Goal: Task Accomplishment & Management: Manage account settings

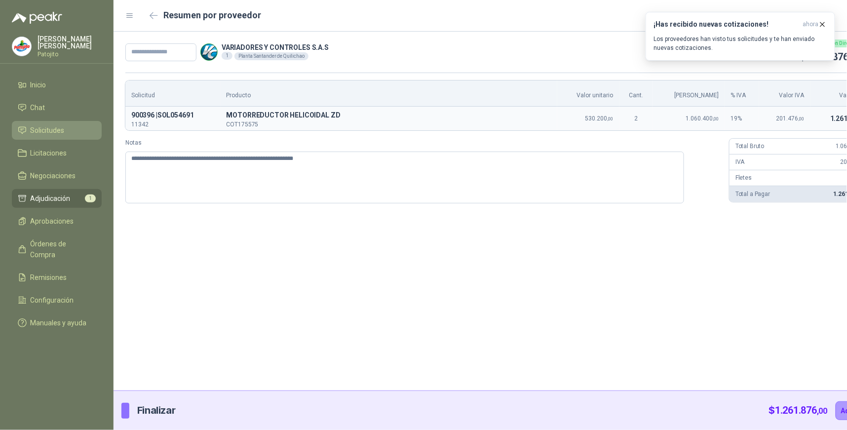
click at [60, 124] on link "Solicitudes" at bounding box center [57, 130] width 90 height 19
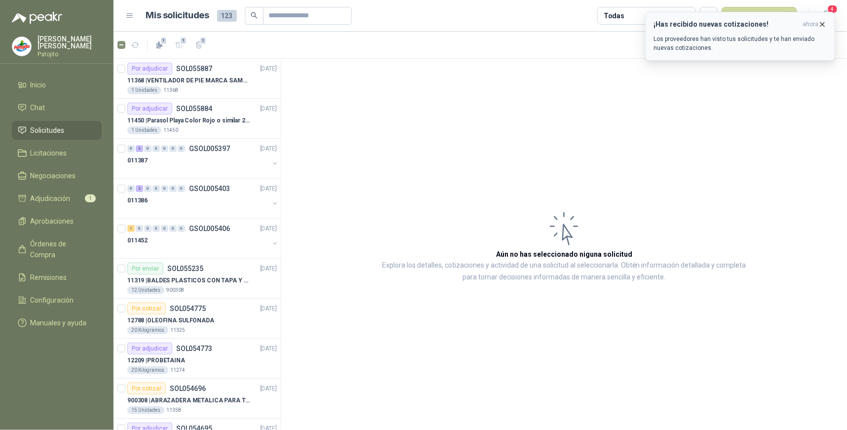
click at [798, 33] on div "¡Has recibido nuevas cotizaciones! ahora Los proveedores han visto tus solicitu…" at bounding box center [740, 36] width 173 height 32
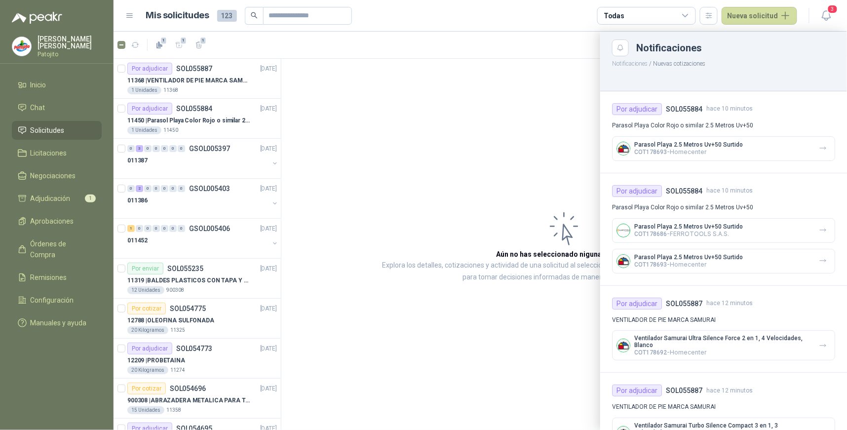
click at [510, 125] on div at bounding box center [481, 231] width 734 height 398
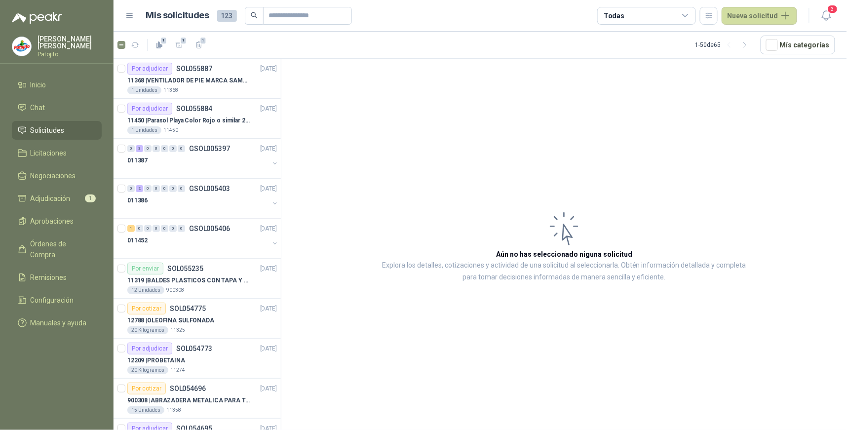
click at [690, 18] on icon at bounding box center [685, 15] width 9 height 9
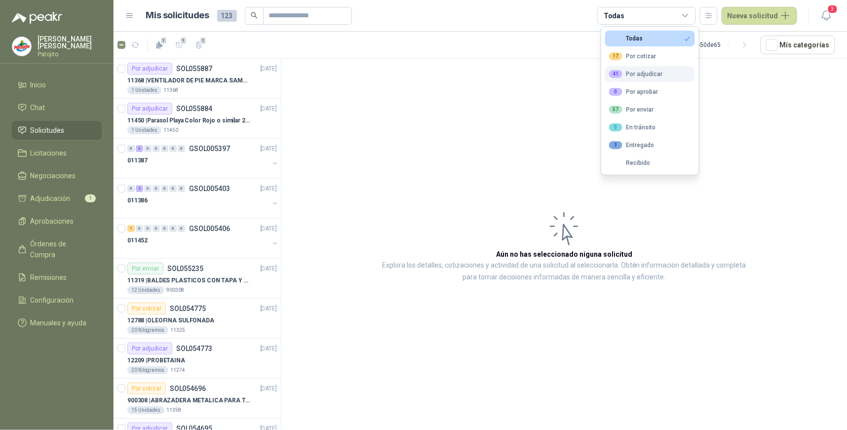
click at [647, 73] on div "41 Por adjudicar" at bounding box center [636, 74] width 54 height 8
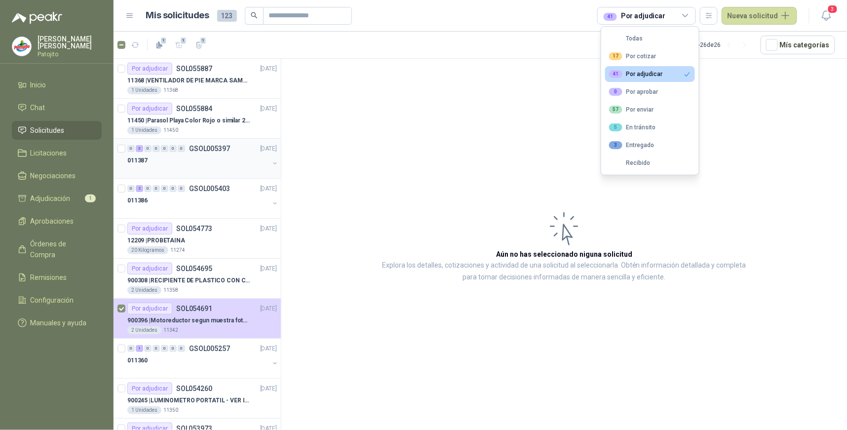
click at [139, 146] on div "3" at bounding box center [139, 148] width 7 height 7
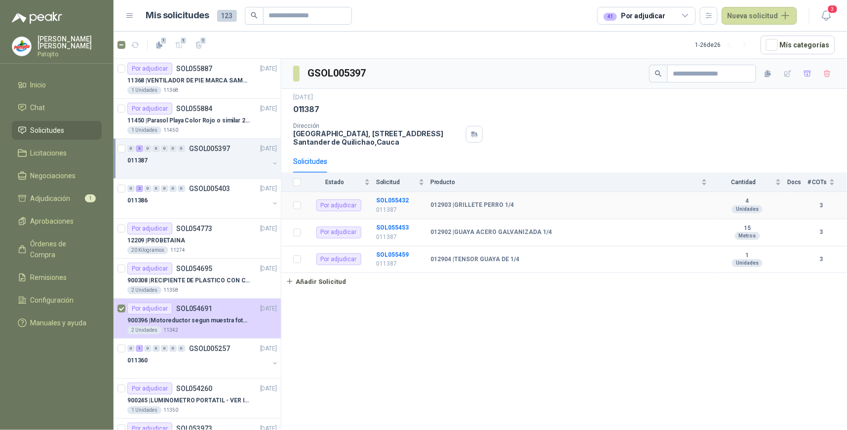
drag, startPoint x: 392, startPoint y: 201, endPoint x: 393, endPoint y: 206, distance: 5.0
click at [392, 201] on b "SOL055432" at bounding box center [392, 200] width 33 height 7
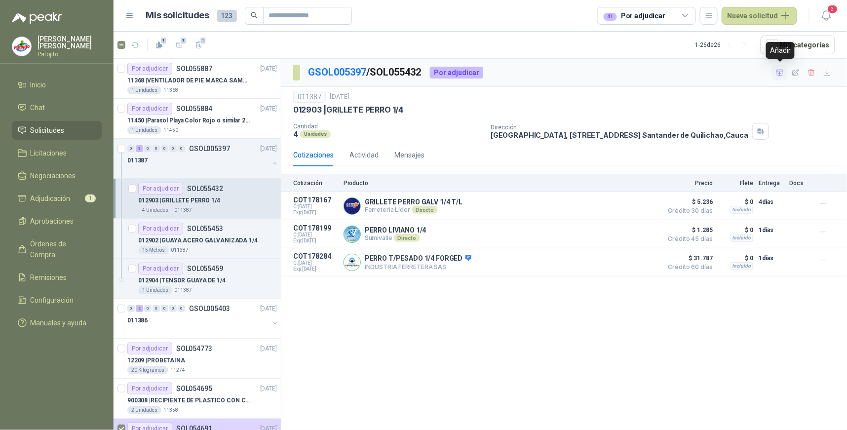
click at [779, 71] on icon "button" at bounding box center [780, 73] width 8 height 8
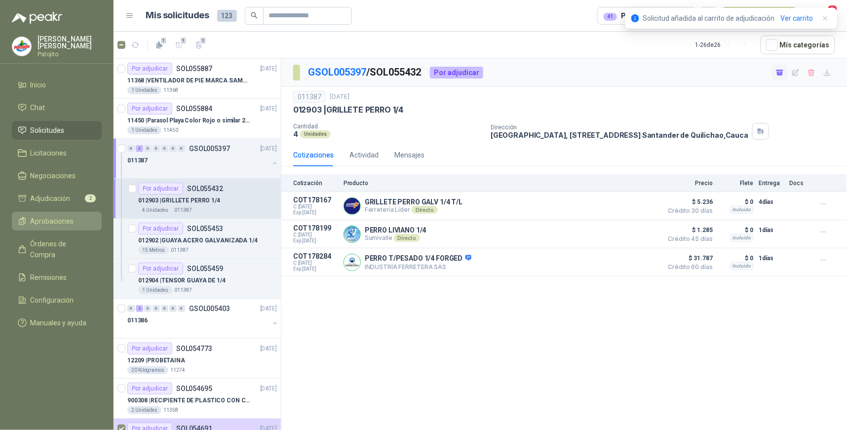
drag, startPoint x: 74, startPoint y: 200, endPoint x: 85, endPoint y: 211, distance: 15.7
click at [74, 200] on li "Adjudicación 2" at bounding box center [57, 198] width 78 height 11
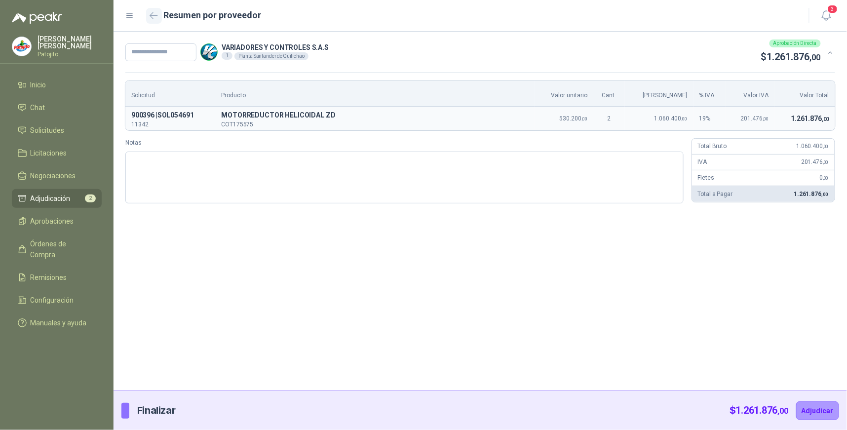
click at [153, 17] on icon "button" at bounding box center [154, 15] width 8 height 7
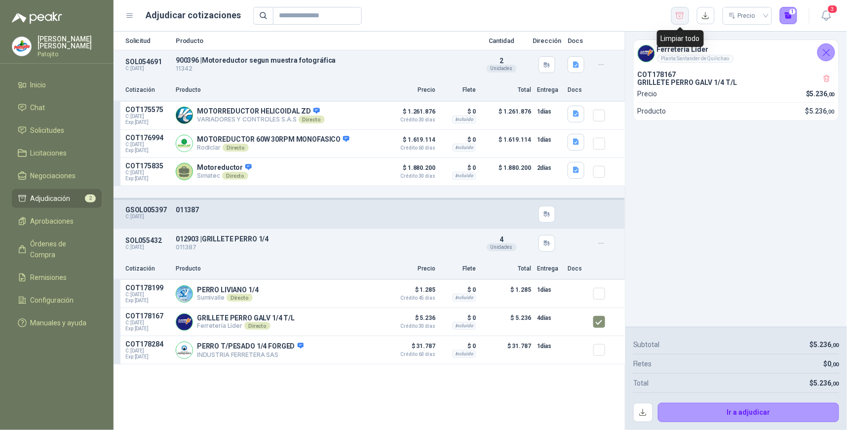
click at [677, 13] on icon "button" at bounding box center [680, 15] width 8 height 6
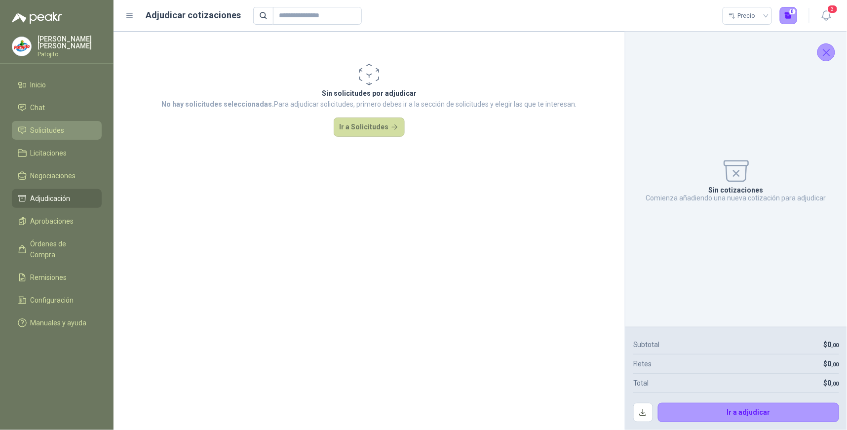
click at [58, 131] on span "Solicitudes" at bounding box center [48, 130] width 34 height 11
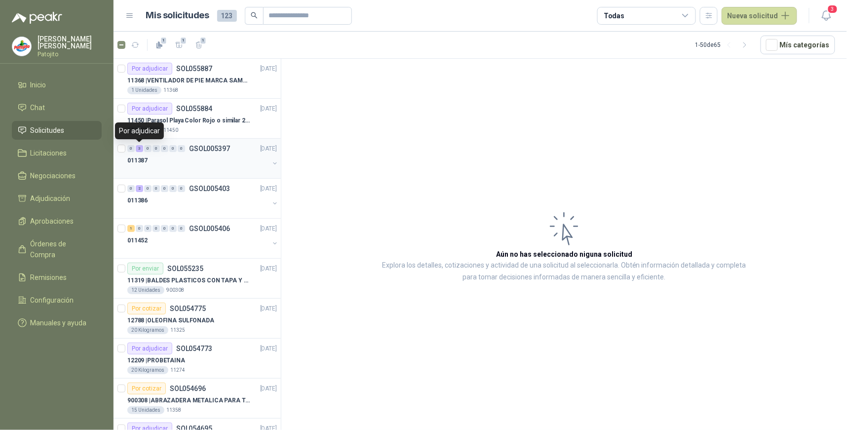
click at [137, 150] on div "3" at bounding box center [139, 148] width 7 height 7
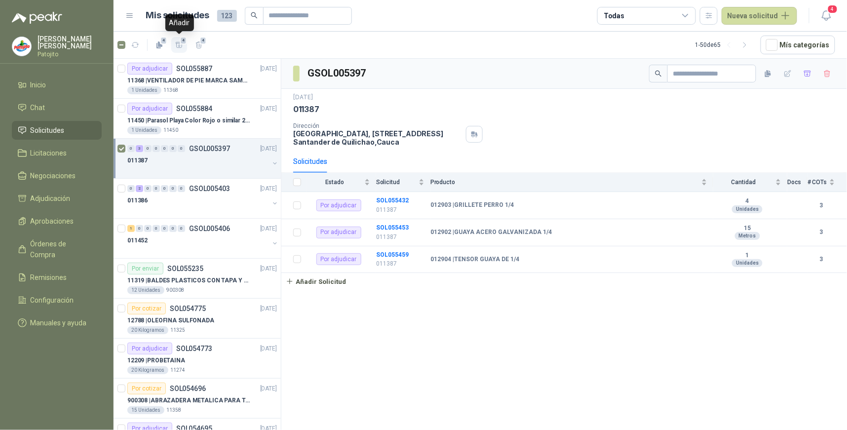
click at [174, 44] on button "4" at bounding box center [179, 45] width 16 height 16
click at [66, 200] on span "Adjudicación" at bounding box center [51, 198] width 40 height 11
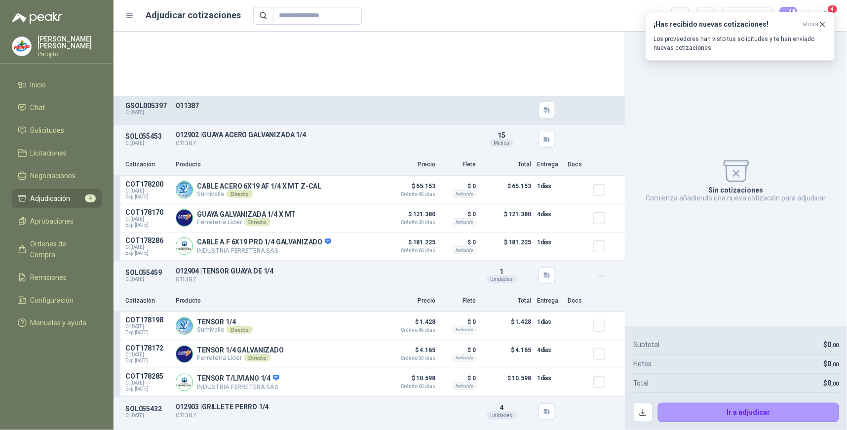
scroll to position [110, 0]
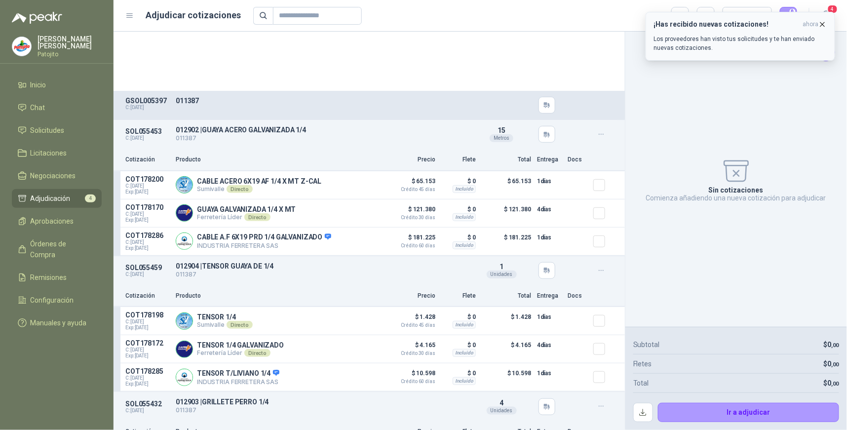
click at [823, 23] on icon "button" at bounding box center [822, 24] width 8 height 8
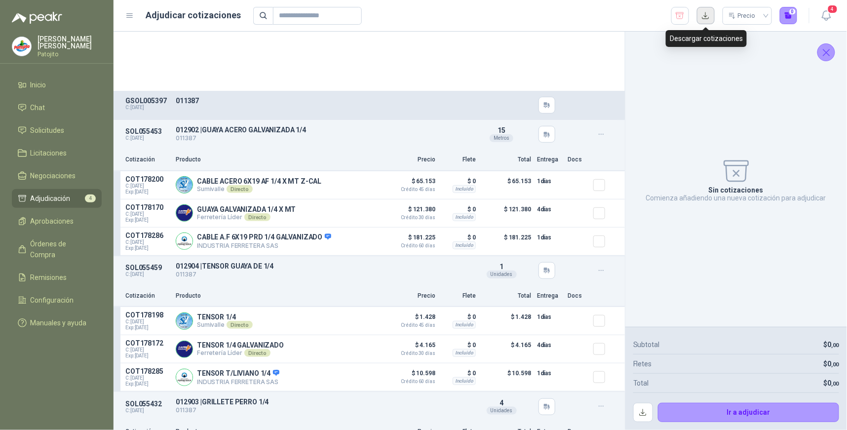
click at [704, 16] on button "button" at bounding box center [706, 16] width 18 height 18
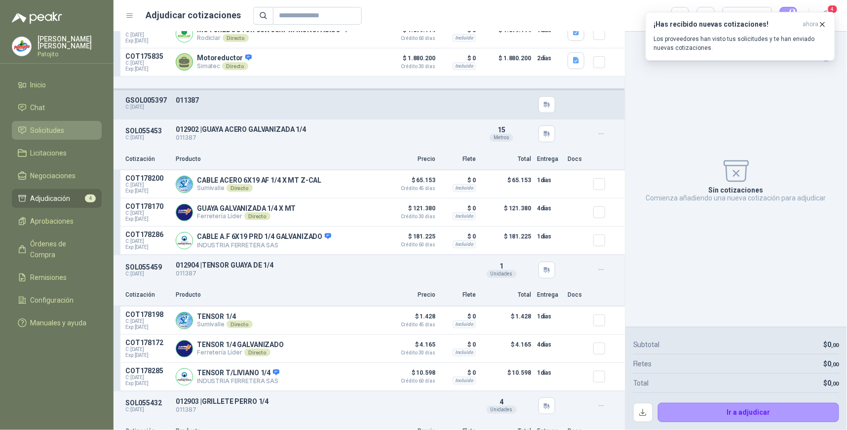
click at [47, 126] on span "Solicitudes" at bounding box center [48, 130] width 34 height 11
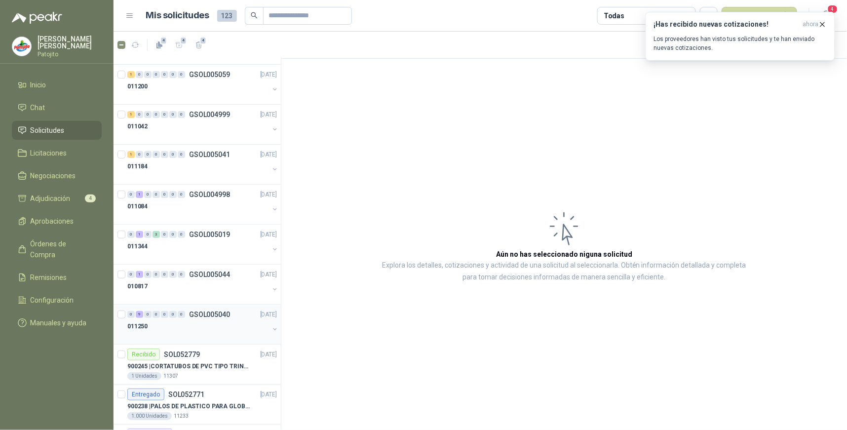
scroll to position [1255, 0]
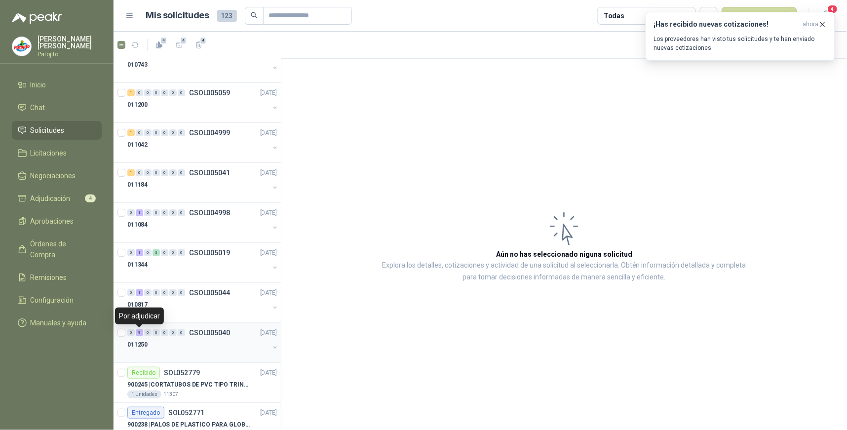
click at [138, 333] on div "9" at bounding box center [139, 332] width 7 height 7
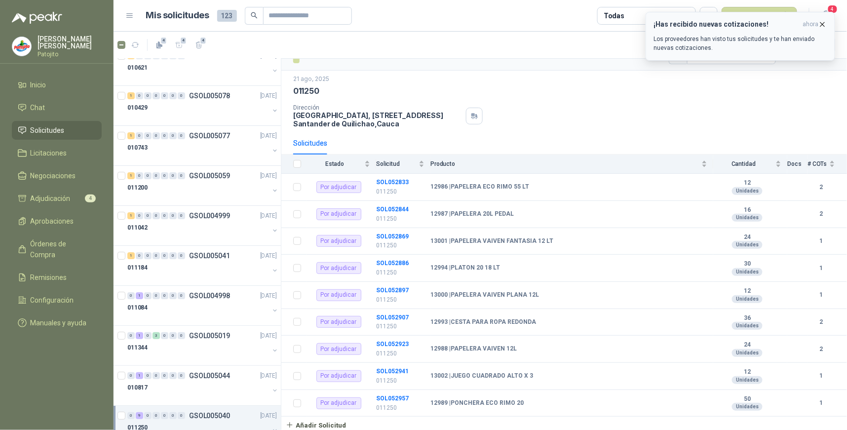
scroll to position [1146, 0]
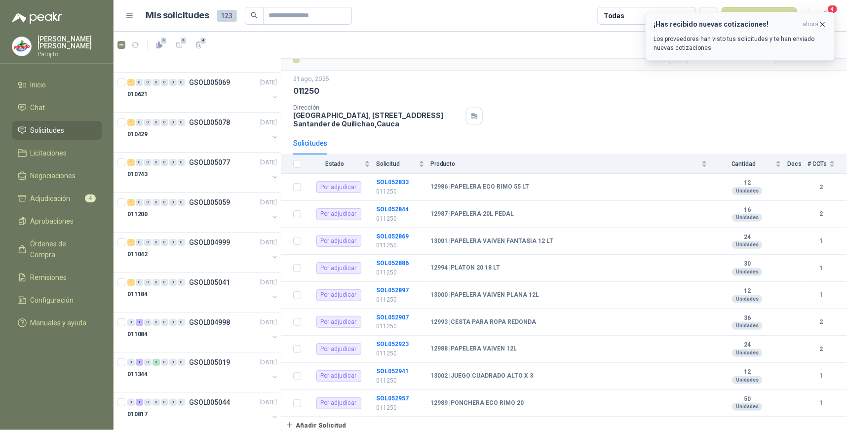
click at [820, 23] on icon "button" at bounding box center [822, 24] width 8 height 8
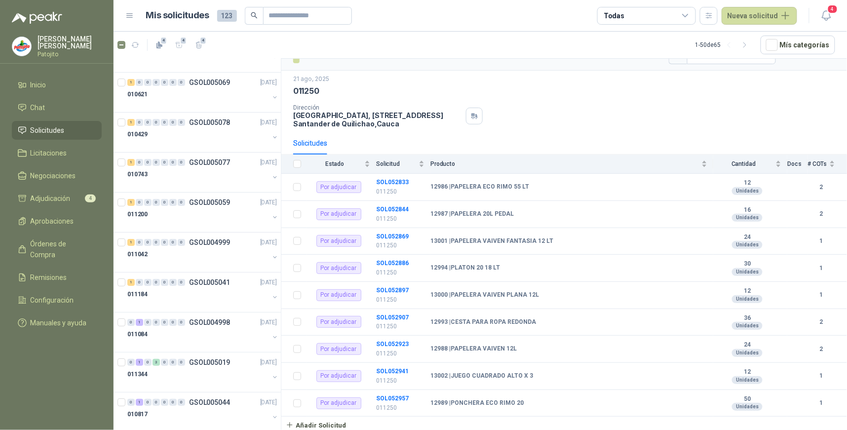
click at [688, 12] on icon at bounding box center [685, 15] width 9 height 9
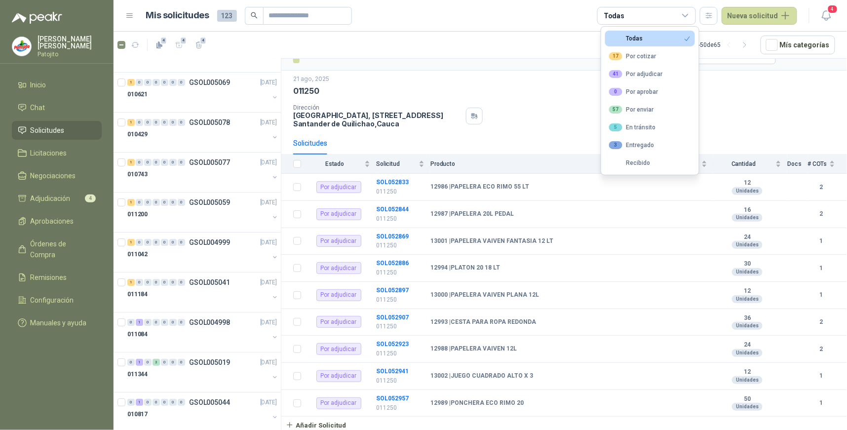
click at [659, 42] on button "Todas" at bounding box center [650, 39] width 90 height 16
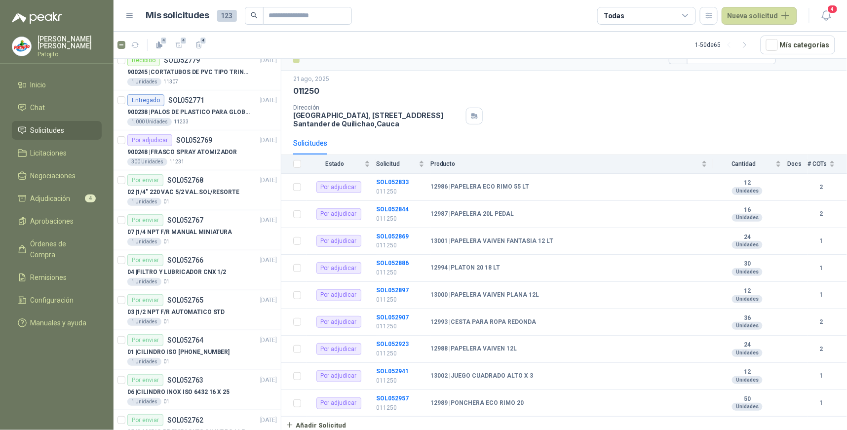
scroll to position [1585, 0]
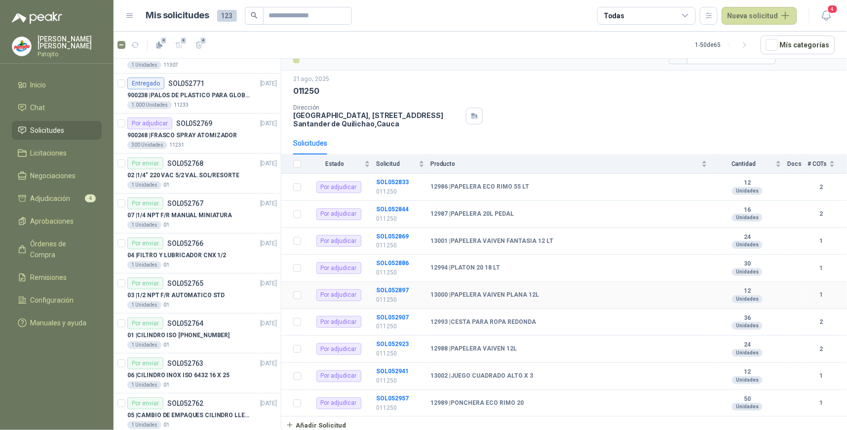
click at [594, 307] on td "13000 | PAPELERA VAIVEN PLANA 12L" at bounding box center [571, 295] width 283 height 27
click at [685, 14] on icon at bounding box center [685, 15] width 5 height 2
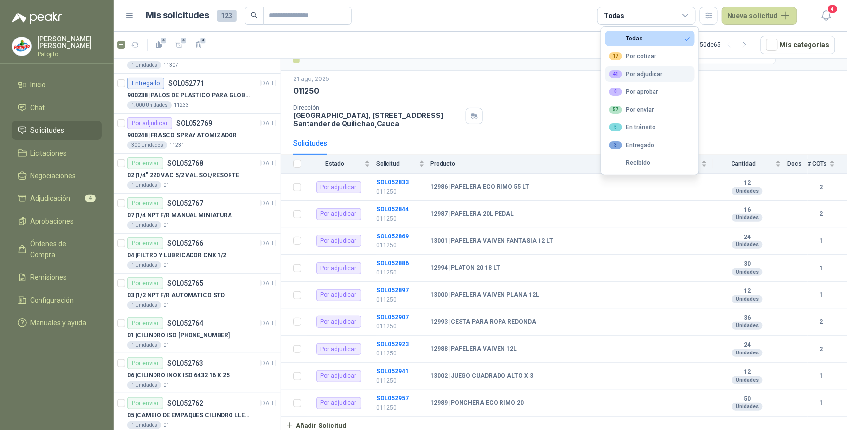
click at [636, 72] on div "41 Por adjudicar" at bounding box center [636, 74] width 54 height 8
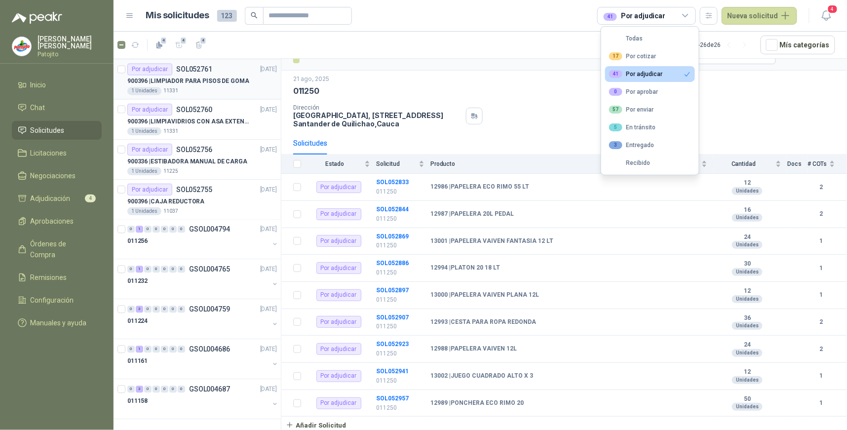
scroll to position [584, 0]
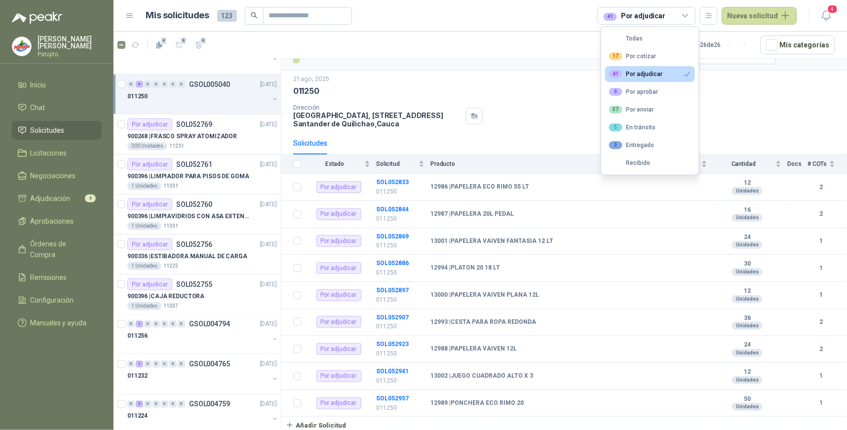
click at [141, 82] on div "9" at bounding box center [139, 84] width 7 height 7
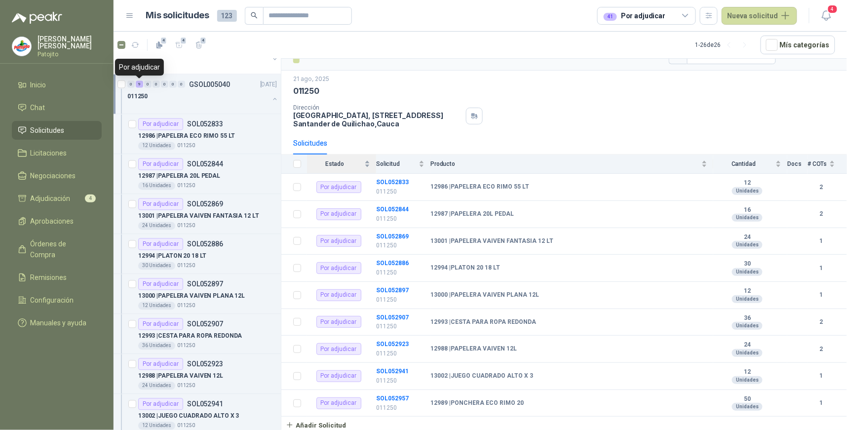
scroll to position [3, 0]
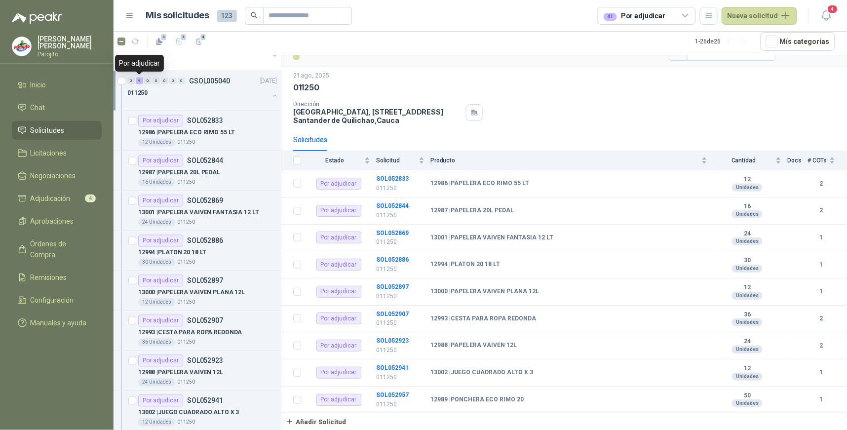
drag, startPoint x: 140, startPoint y: 80, endPoint x: 151, endPoint y: 98, distance: 20.8
click at [140, 79] on div "9" at bounding box center [139, 81] width 7 height 7
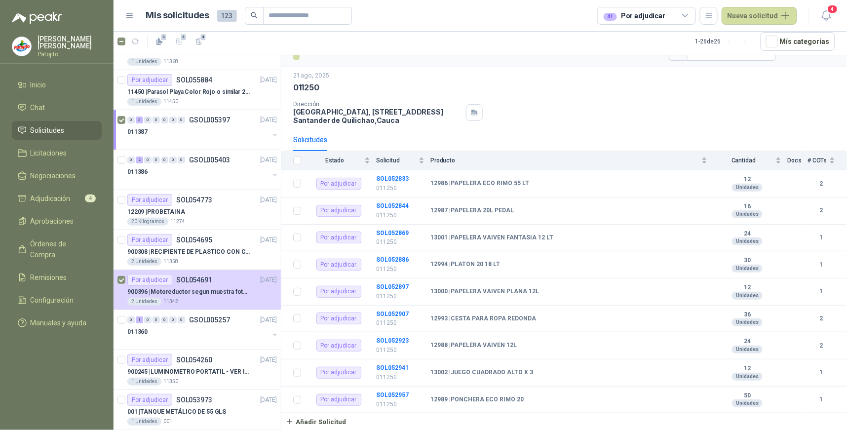
scroll to position [0, 0]
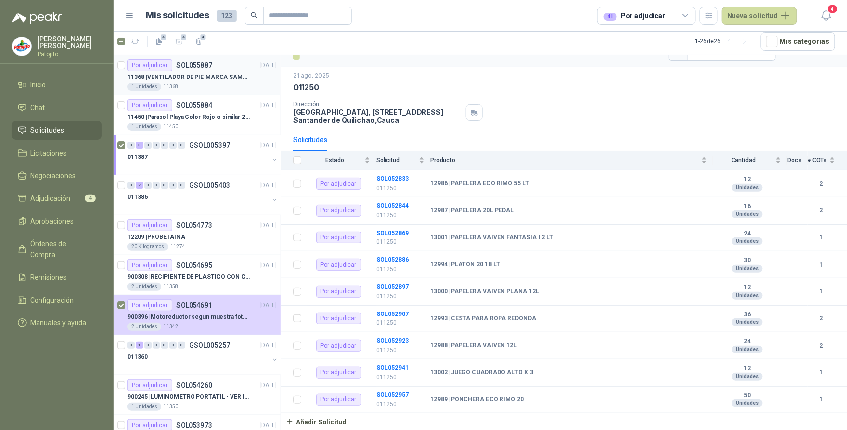
click at [232, 83] on div "1 Unidades 11368" at bounding box center [202, 87] width 150 height 8
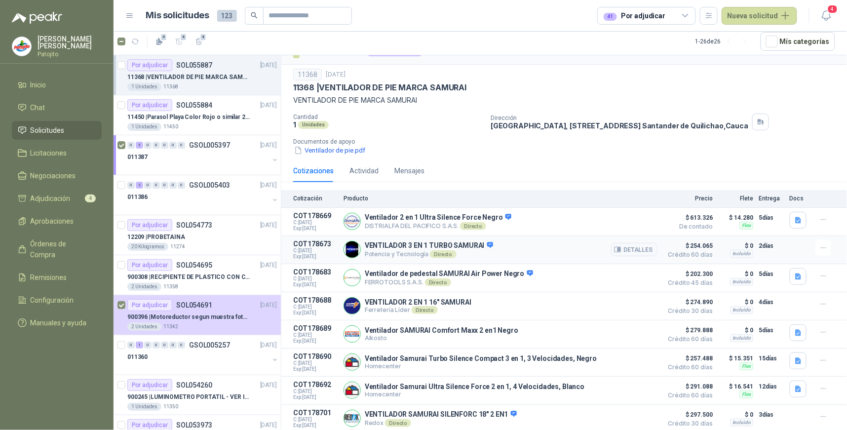
scroll to position [25, 0]
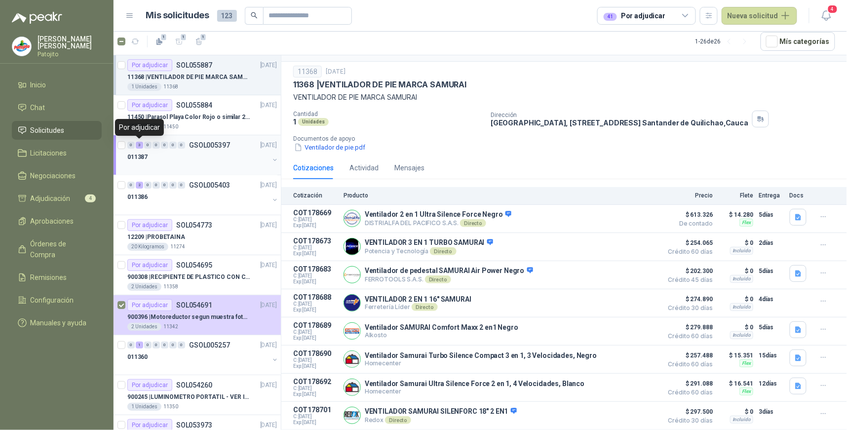
click at [141, 146] on div "3" at bounding box center [139, 145] width 7 height 7
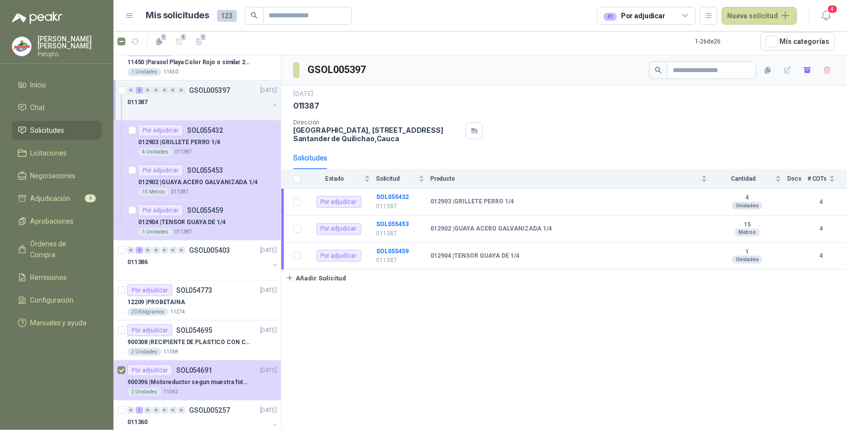
scroll to position [110, 0]
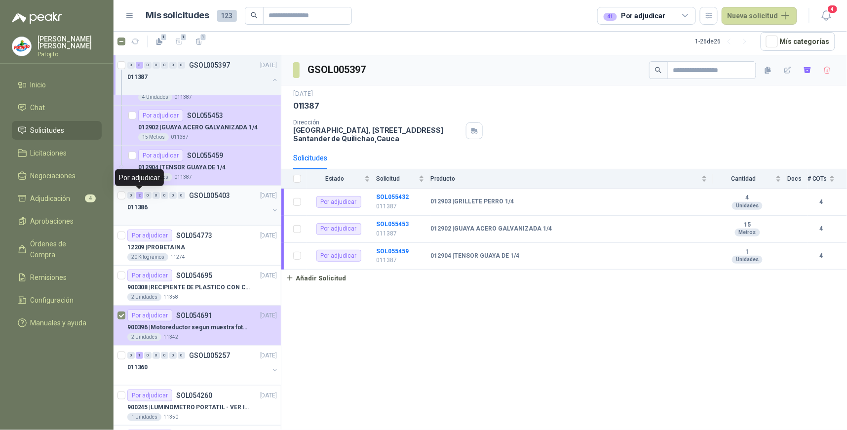
click at [138, 194] on div "2" at bounding box center [139, 195] width 7 height 7
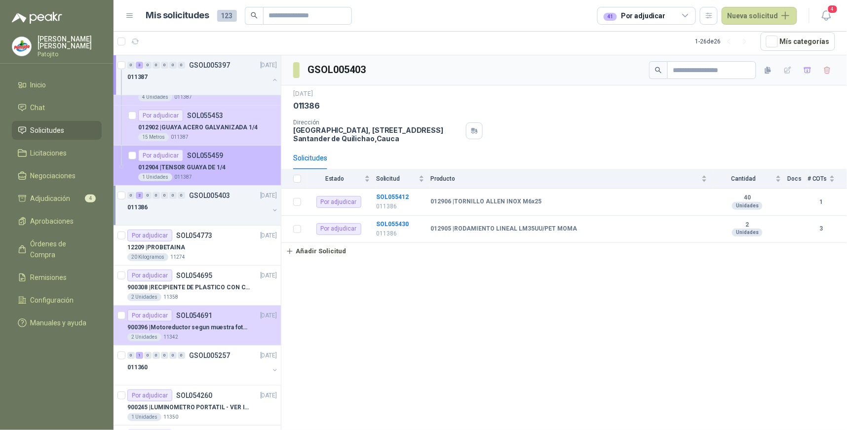
scroll to position [55, 0]
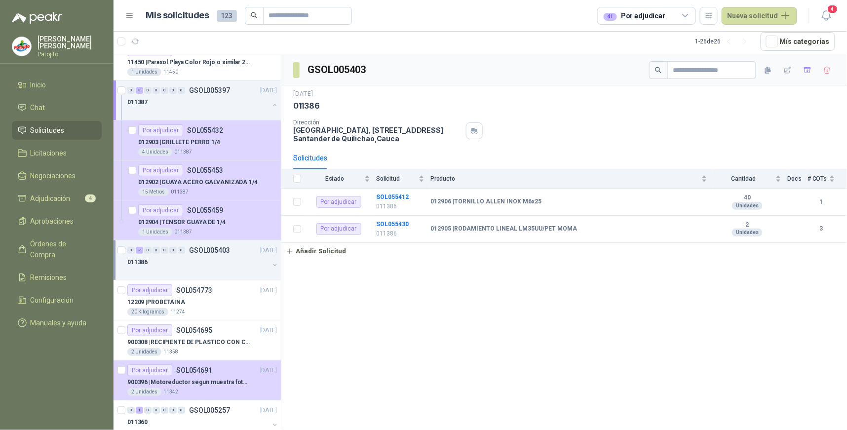
click at [399, 310] on div "GSOL005403 [DATE] 011386 Dirección [STREET_ADDRESS] Solicitudes Estado Solicitu…" at bounding box center [564, 242] width 566 height 375
click at [61, 357] on menu "[PERSON_NAME] Inicio Chat Solicitudes Licitaciones Negociaciones Adjudicación 4…" at bounding box center [57, 215] width 114 height 430
click at [78, 198] on li "Adjudicación 4" at bounding box center [57, 198] width 78 height 11
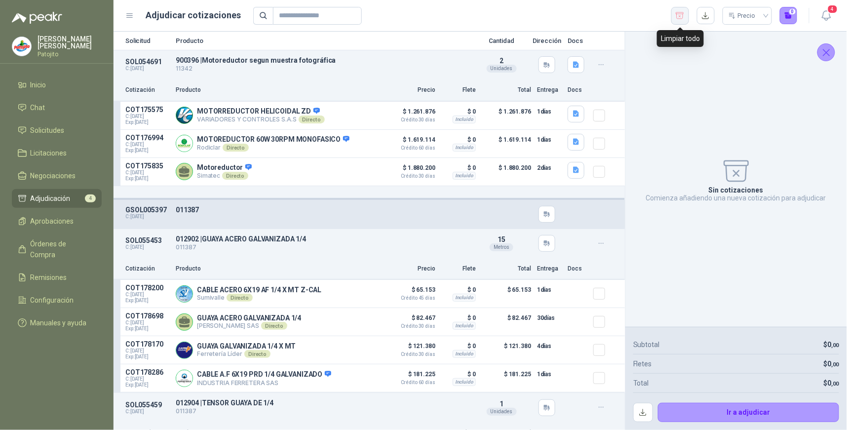
click at [684, 16] on icon "button" at bounding box center [679, 16] width 9 height 10
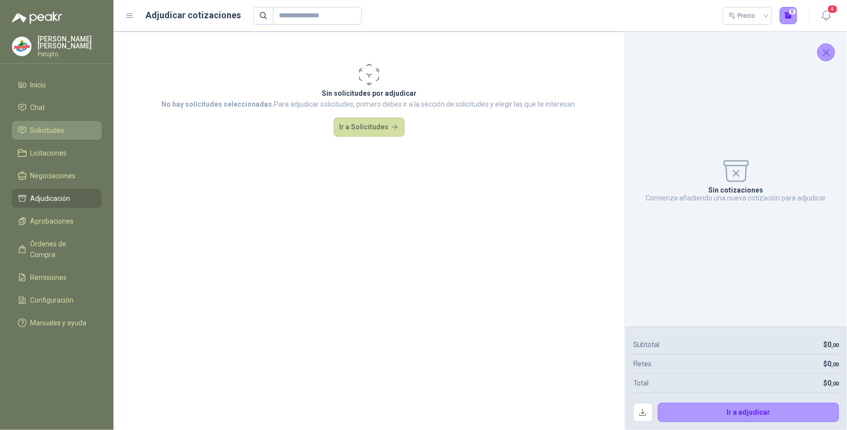
click at [68, 133] on li "Solicitudes" at bounding box center [57, 130] width 78 height 11
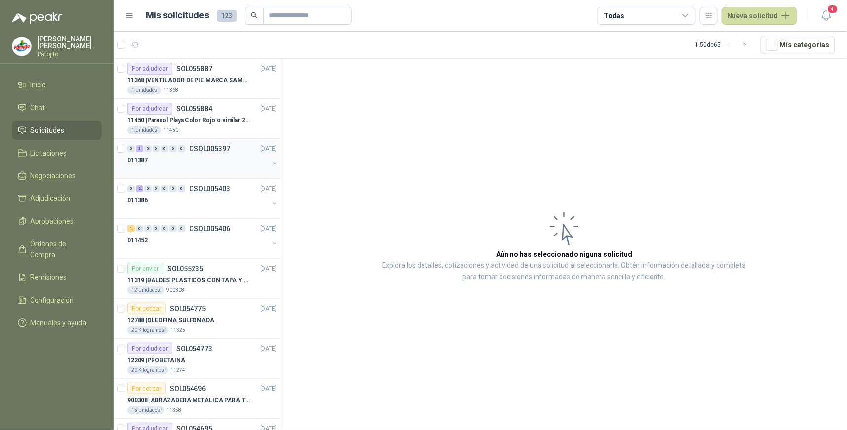
click at [140, 151] on div "3" at bounding box center [139, 148] width 7 height 7
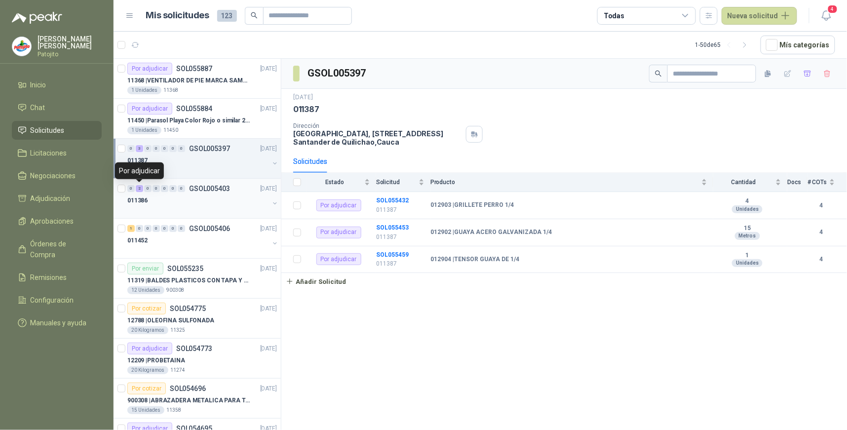
click at [141, 190] on div "2" at bounding box center [139, 188] width 7 height 7
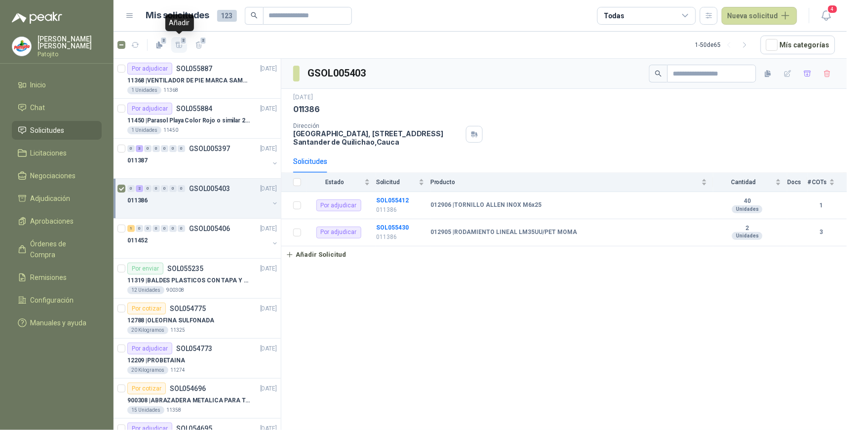
click at [177, 43] on icon "button" at bounding box center [179, 45] width 8 height 8
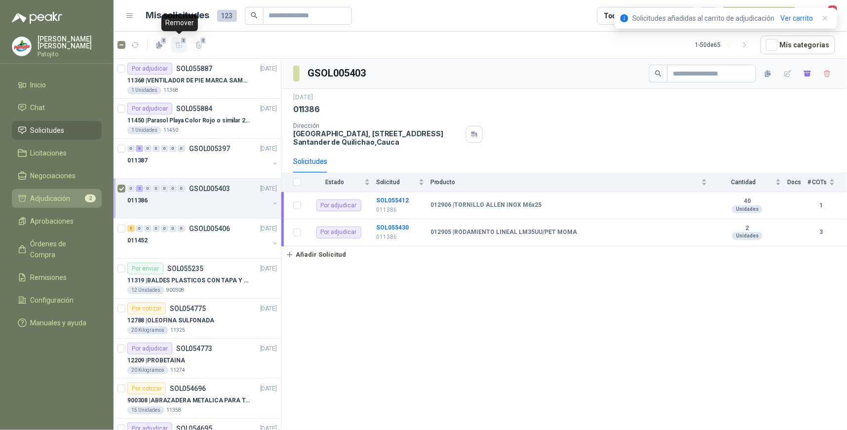
click at [73, 195] on li "Adjudicación 2" at bounding box center [57, 198] width 78 height 11
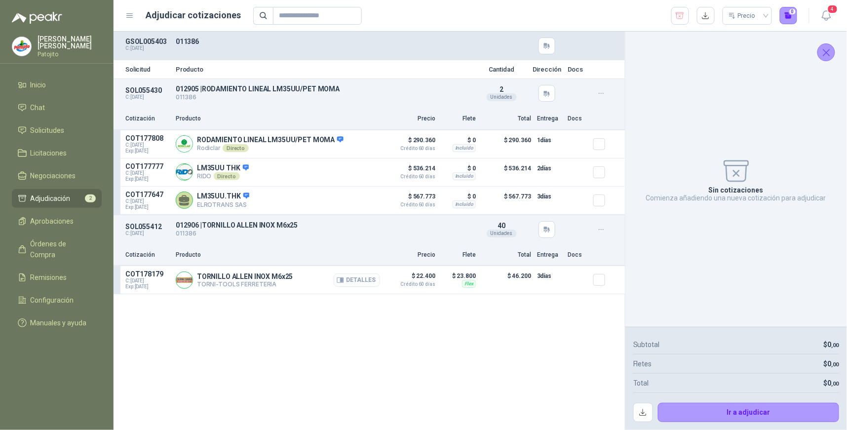
click at [362, 280] on button "Detalles" at bounding box center [357, 279] width 46 height 13
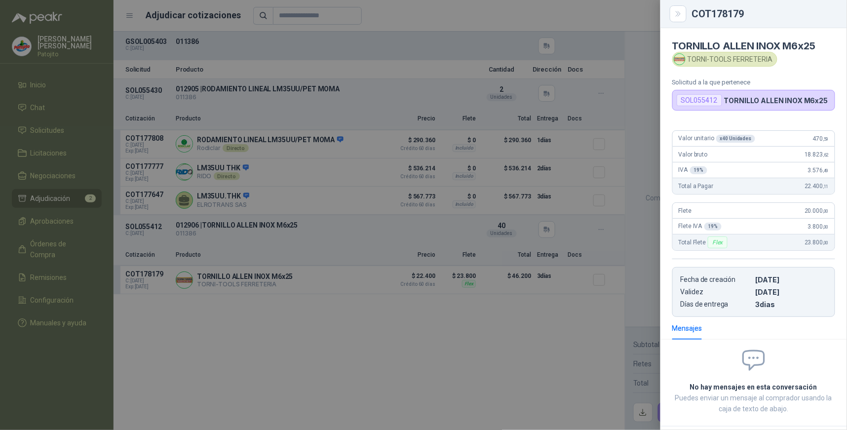
click at [528, 317] on div at bounding box center [423, 215] width 847 height 430
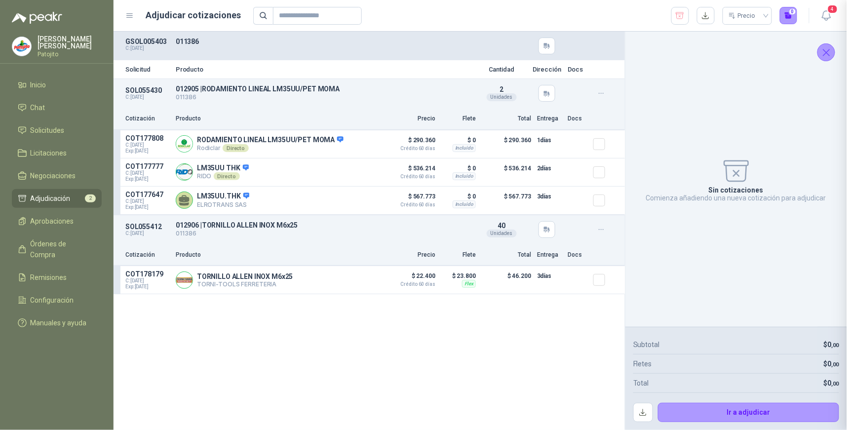
scroll to position [51, 0]
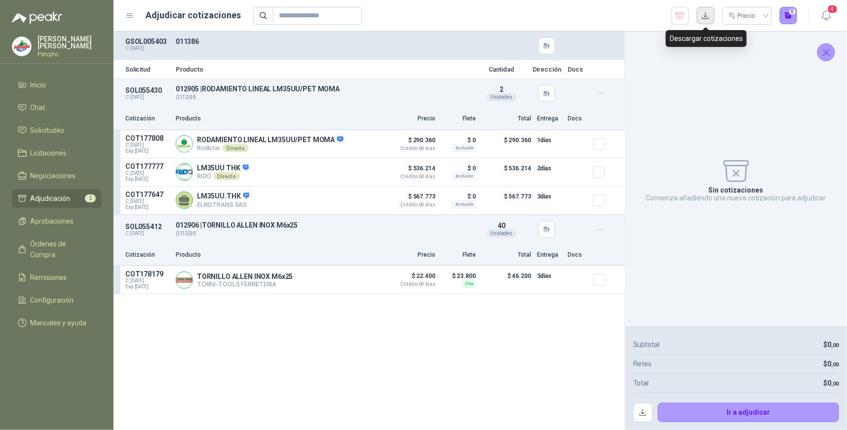
click at [700, 16] on button "button" at bounding box center [706, 16] width 18 height 18
click at [549, 356] on div "Solicitud Producto Cantidad Dirección Docs SOL055430 C: [DATE] 012905 | RODAMIE…" at bounding box center [369, 231] width 511 height 398
click at [679, 18] on icon "button" at bounding box center [679, 16] width 9 height 10
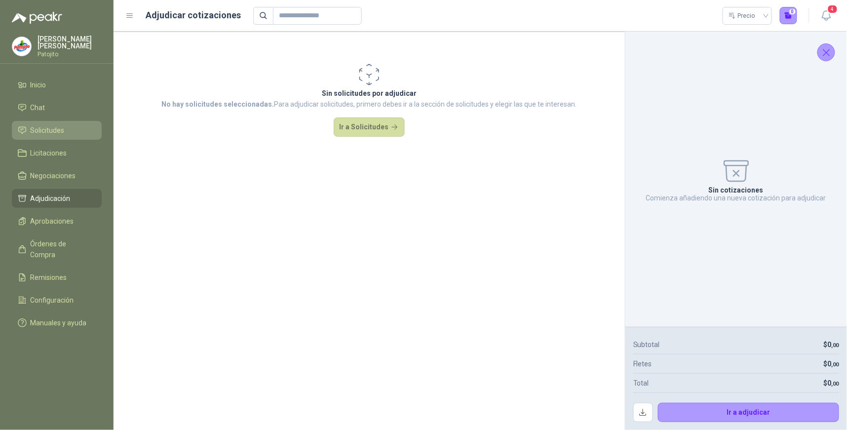
click at [40, 132] on span "Solicitudes" at bounding box center [48, 130] width 34 height 11
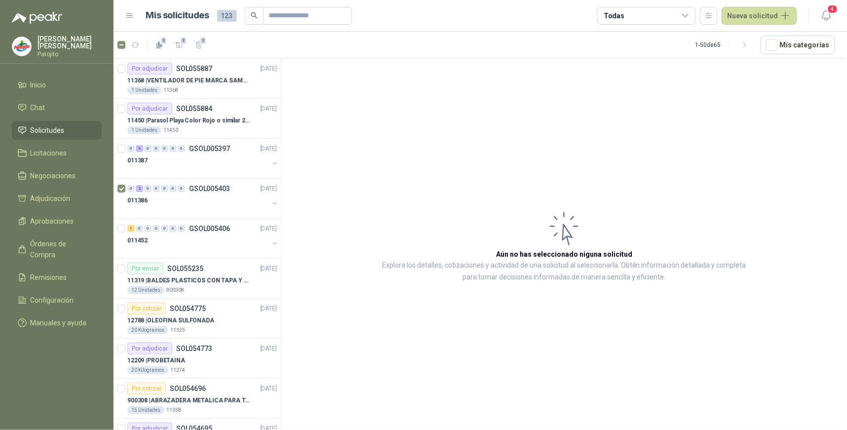
click at [687, 19] on icon at bounding box center [685, 15] width 9 height 9
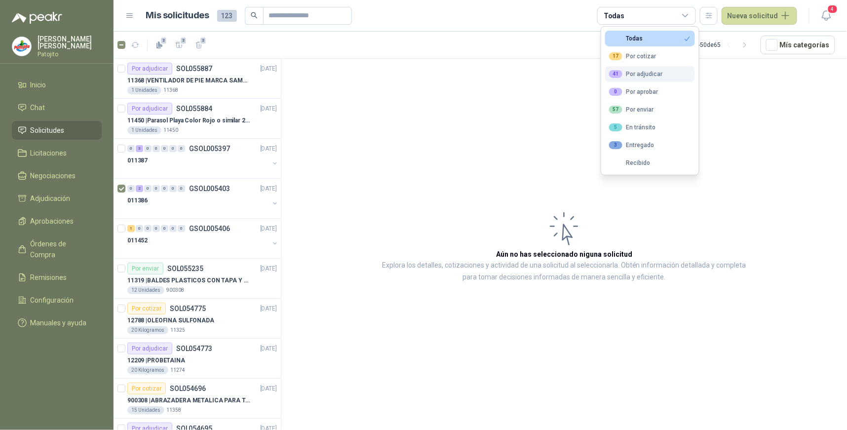
click at [643, 73] on div "41 Por adjudicar" at bounding box center [636, 74] width 54 height 8
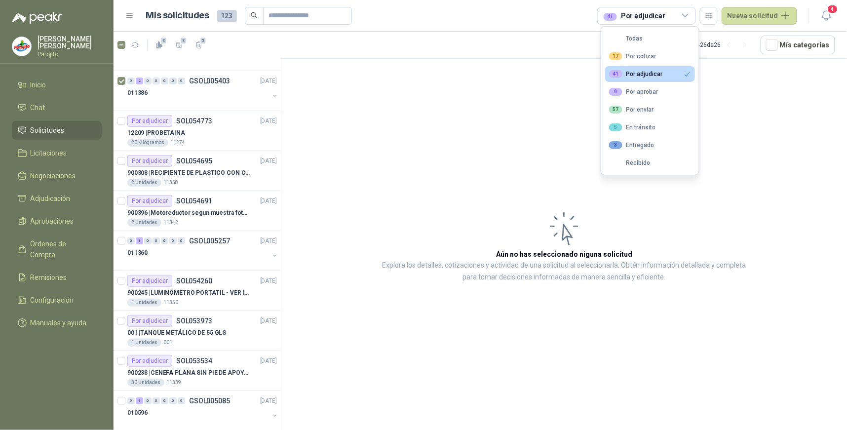
scroll to position [164, 0]
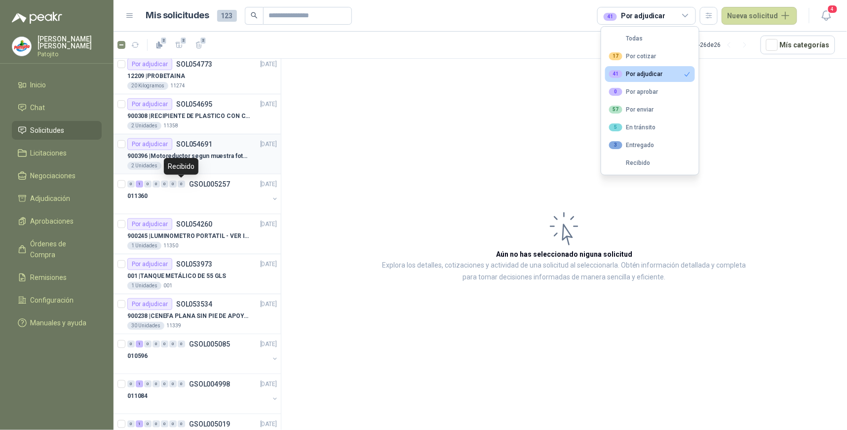
click at [180, 152] on p "900396 | Motoreductor segun muestra fotográfica" at bounding box center [188, 156] width 123 height 9
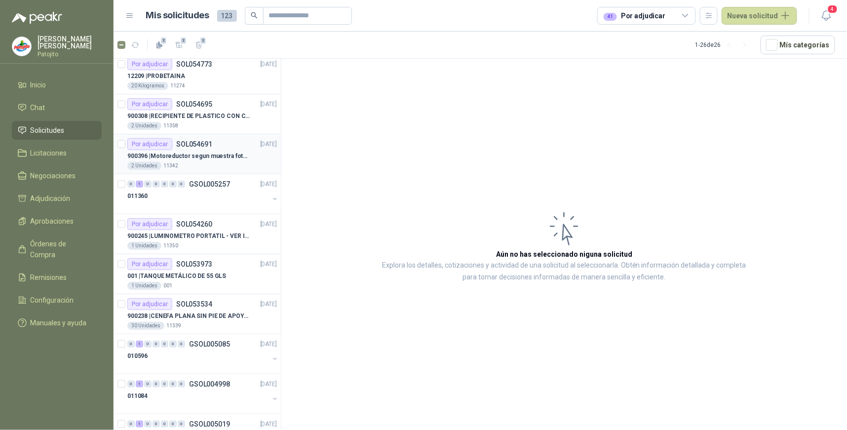
click at [180, 152] on p "900396 | Motoreductor segun muestra fotográfica" at bounding box center [188, 156] width 123 height 9
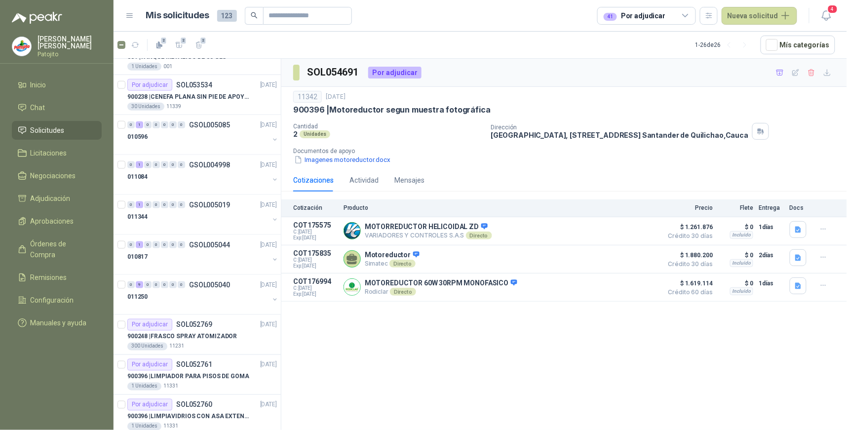
scroll to position [438, 0]
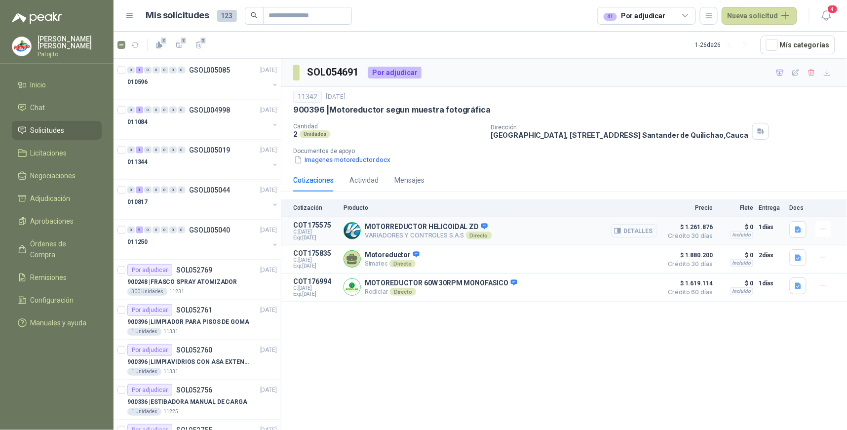
click at [648, 232] on button "Detalles" at bounding box center [634, 230] width 46 height 13
click at [646, 233] on button "Detalles" at bounding box center [634, 230] width 46 height 13
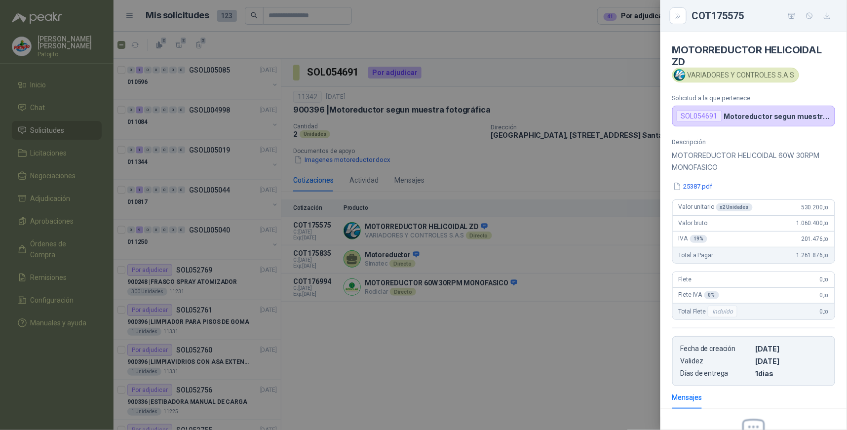
click at [644, 231] on div at bounding box center [423, 215] width 847 height 430
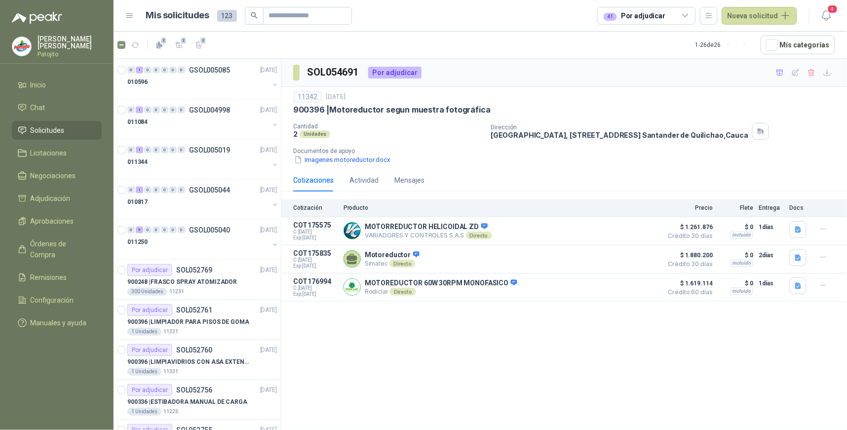
scroll to position [0, 0]
click at [0, 0] on button "Detalles" at bounding box center [0, 0] width 0 height 0
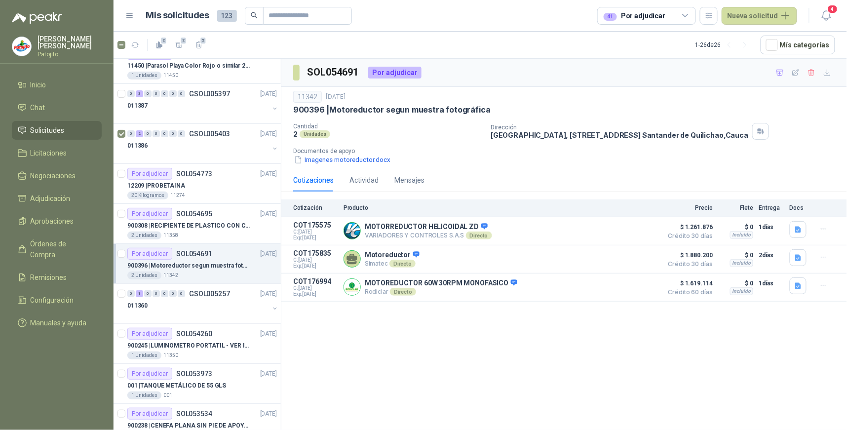
scroll to position [110, 0]
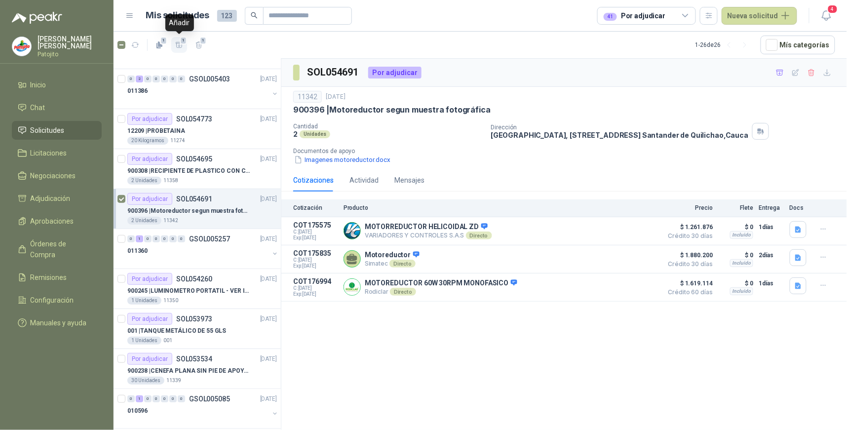
click at [175, 46] on icon "button" at bounding box center [179, 45] width 8 height 8
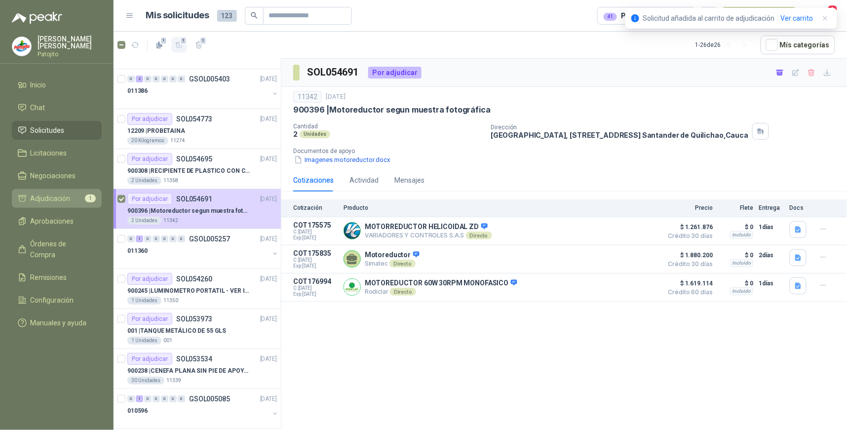
click at [60, 193] on span "Adjudicación" at bounding box center [51, 198] width 40 height 11
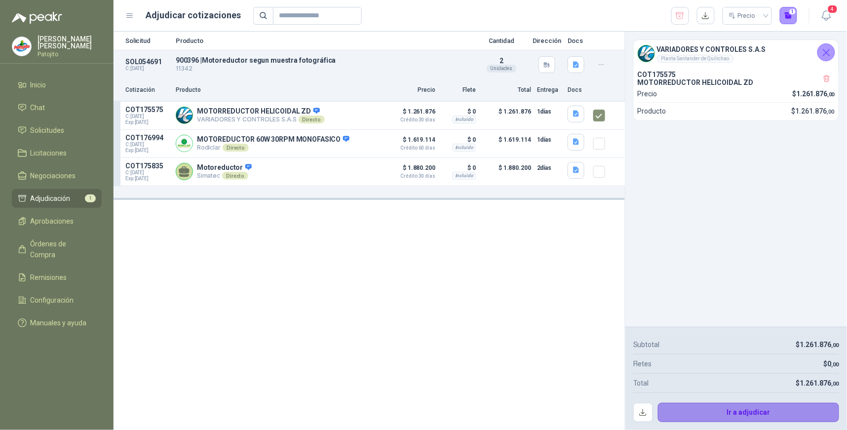
click at [745, 405] on button "Ir a adjudicar" at bounding box center [749, 413] width 182 height 20
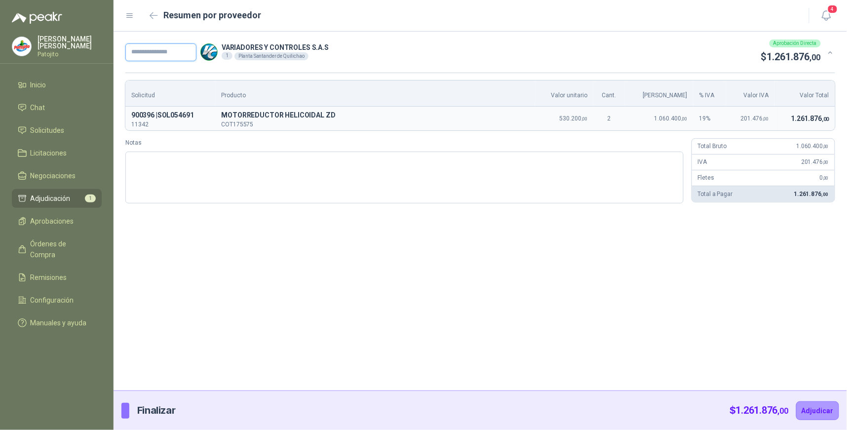
click at [159, 52] on input "text" at bounding box center [160, 52] width 71 height 18
type input "*****"
click at [796, 401] on button "Adjudicar" at bounding box center [817, 410] width 43 height 19
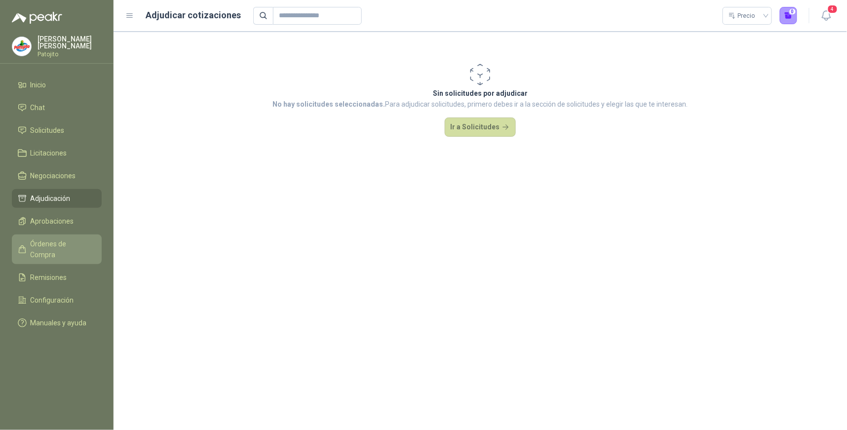
click at [61, 243] on span "Órdenes de Compra" at bounding box center [62, 249] width 62 height 22
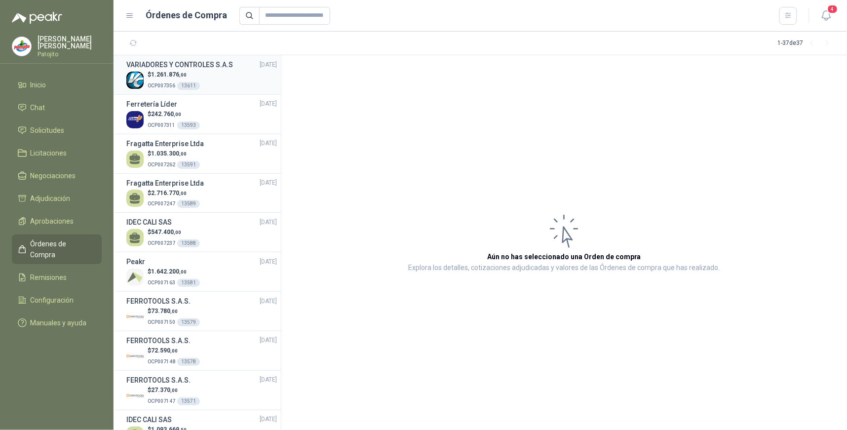
click at [225, 85] on div "$ 1.261.876 ,00 OCP007356 13611" at bounding box center [201, 80] width 151 height 20
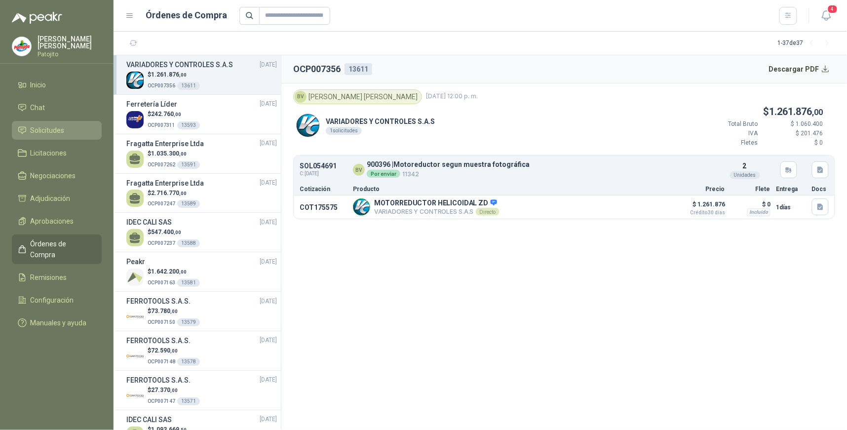
click at [73, 132] on li "Solicitudes" at bounding box center [57, 130] width 78 height 11
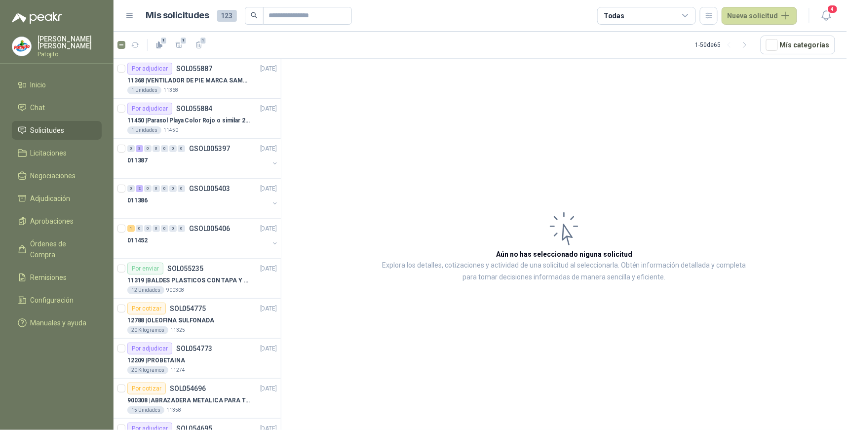
click at [689, 19] on icon at bounding box center [685, 15] width 9 height 9
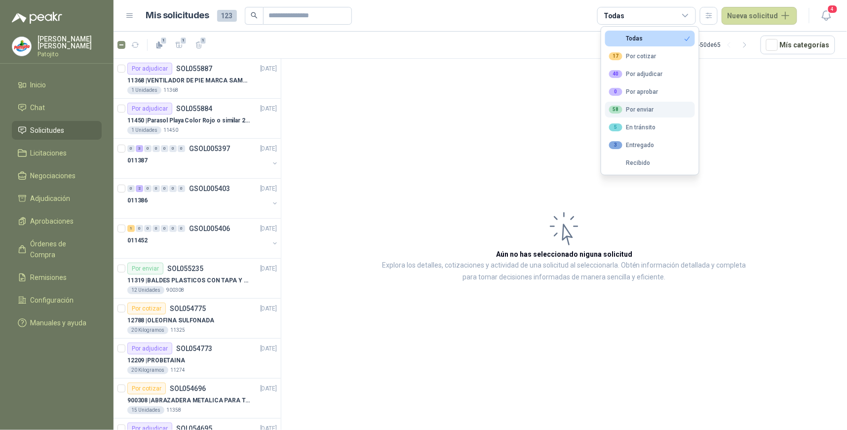
click at [659, 111] on button "58 Por enviar" at bounding box center [650, 110] width 90 height 16
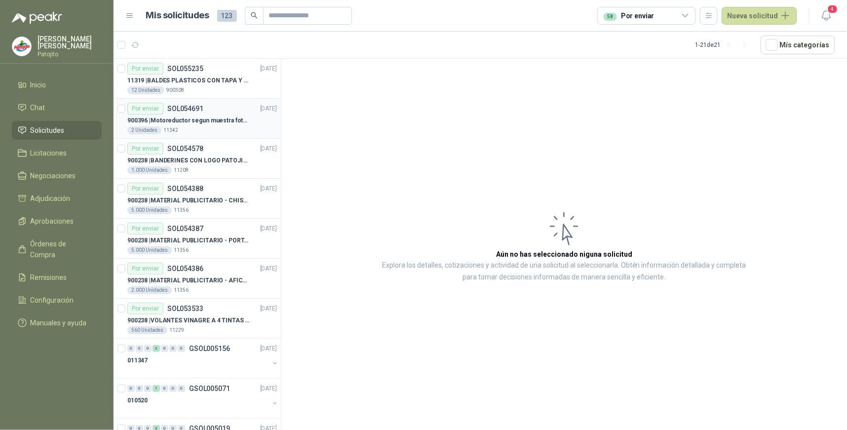
click at [205, 127] on div "2 Unidades 11342" at bounding box center [202, 130] width 150 height 8
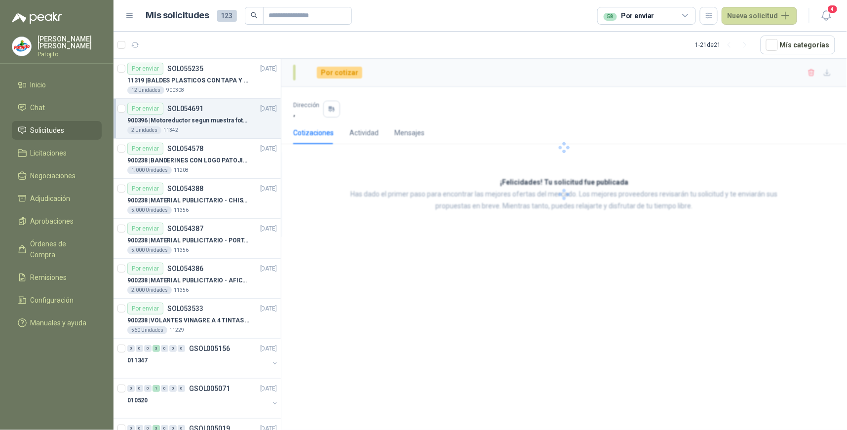
click at [205, 127] on div "2 Unidades 11342" at bounding box center [202, 130] width 150 height 8
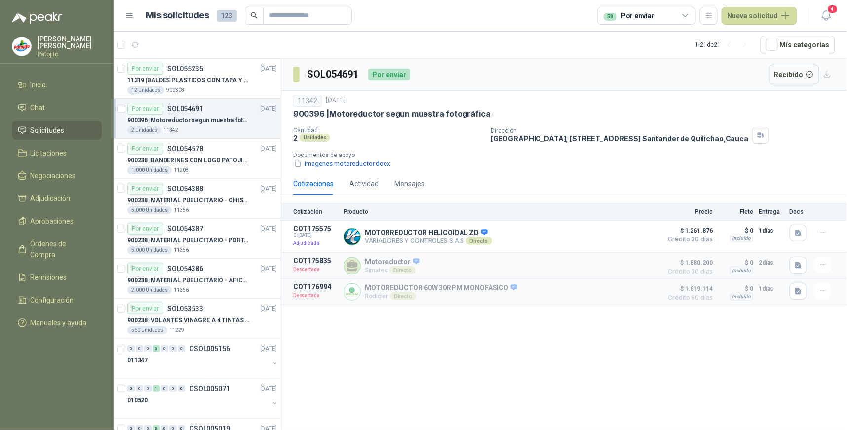
click at [61, 129] on span "Solicitudes" at bounding box center [48, 130] width 34 height 11
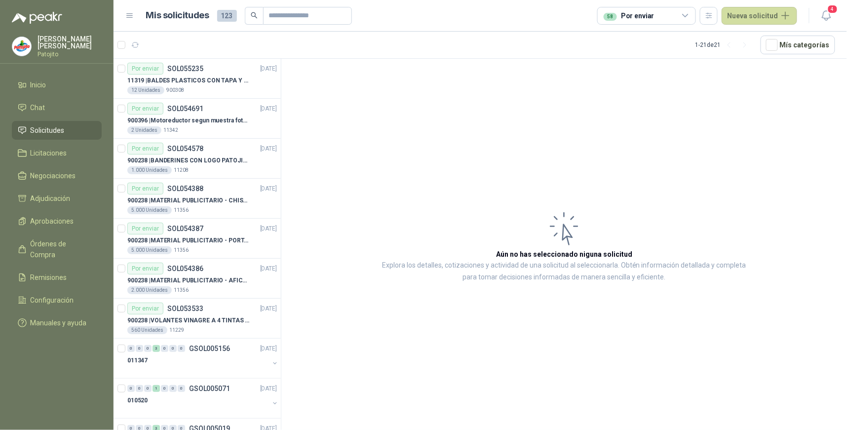
click at [683, 15] on div "58 Por enviar" at bounding box center [646, 16] width 99 height 18
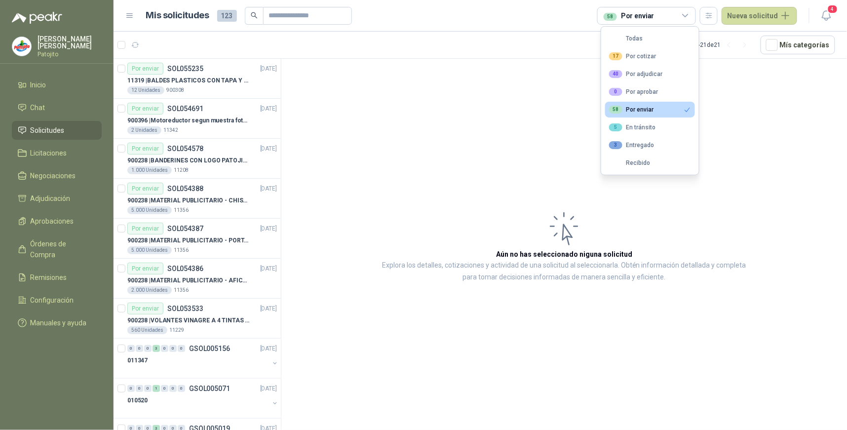
click at [643, 107] on div "58 Por enviar" at bounding box center [631, 110] width 45 height 8
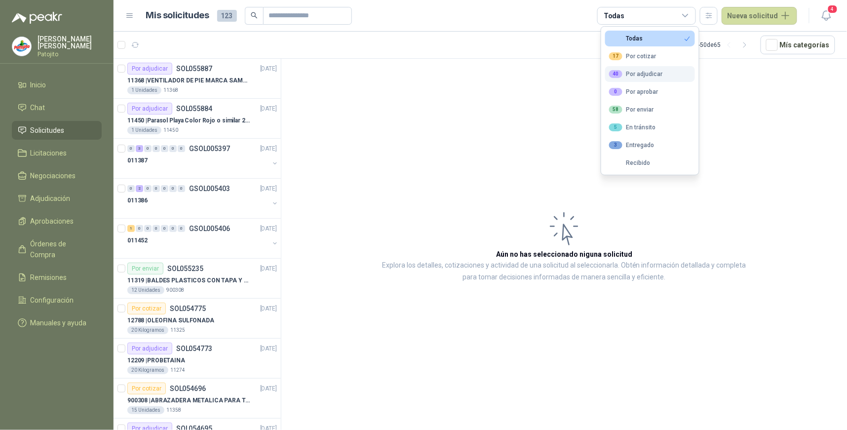
click at [649, 68] on button "40 Por adjudicar" at bounding box center [650, 74] width 90 height 16
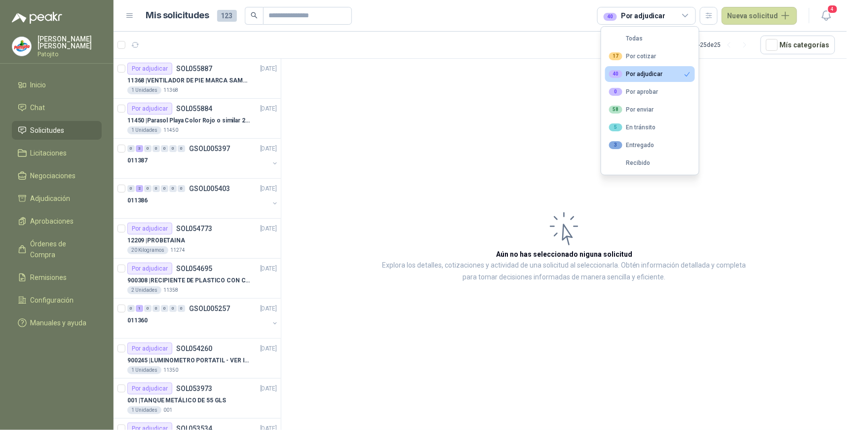
click at [408, 182] on article "Aún no has seleccionado niguna solicitud Explora los detalles, cotizaciones y a…" at bounding box center [564, 246] width 566 height 375
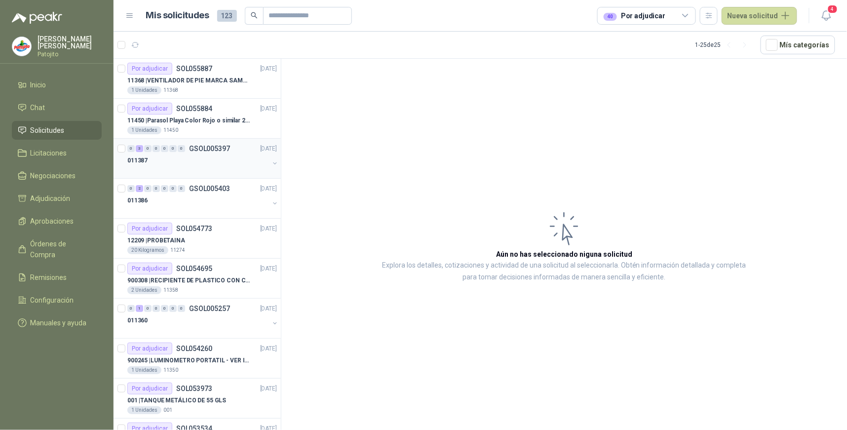
click at [140, 147] on div "3" at bounding box center [139, 148] width 7 height 7
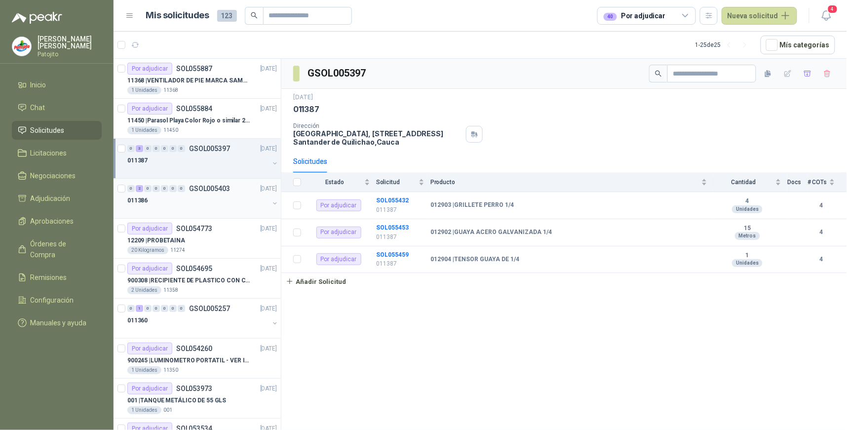
click at [141, 189] on div "2" at bounding box center [139, 188] width 7 height 7
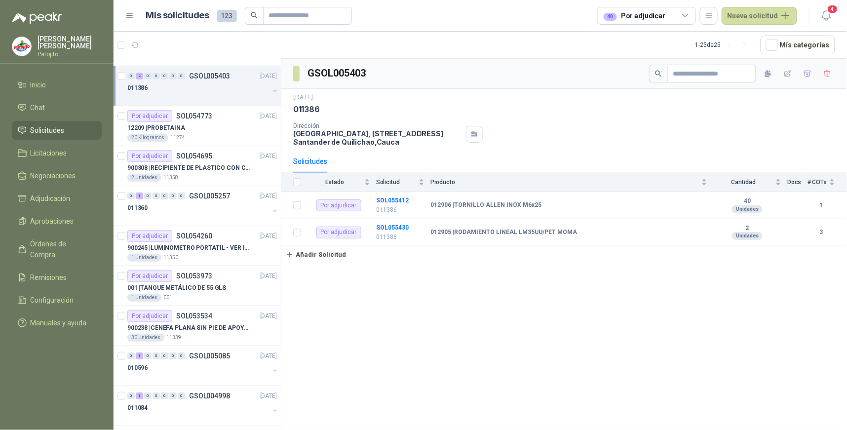
scroll to position [164, 0]
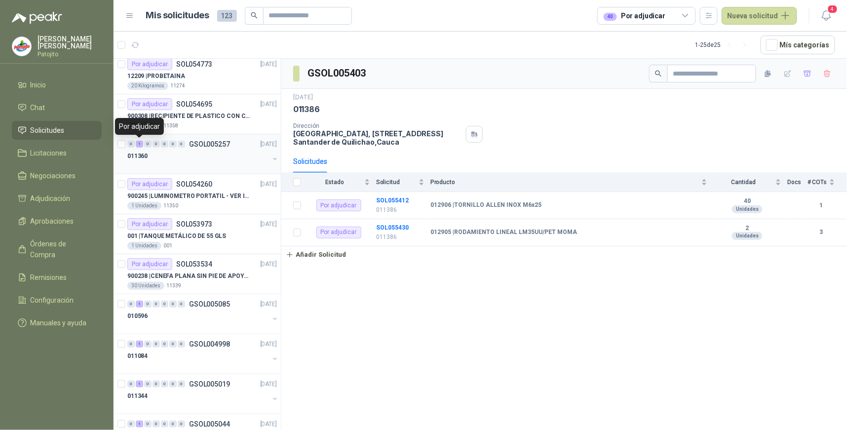
click at [137, 143] on div "1" at bounding box center [139, 144] width 7 height 7
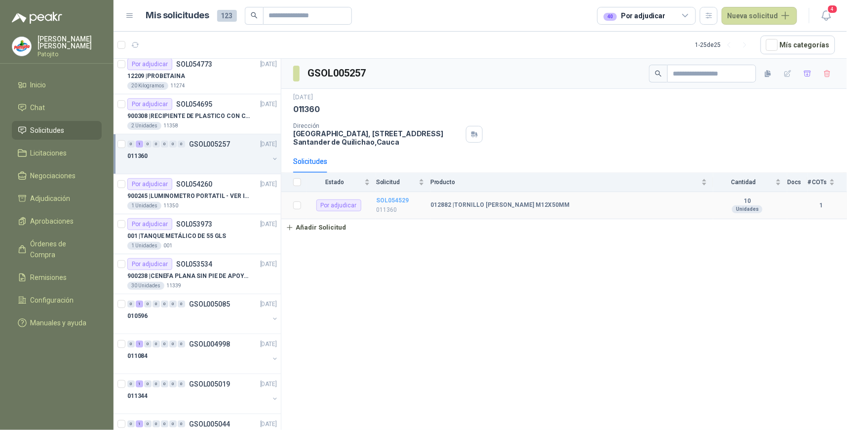
click at [401, 200] on b "SOL054529" at bounding box center [392, 200] width 33 height 7
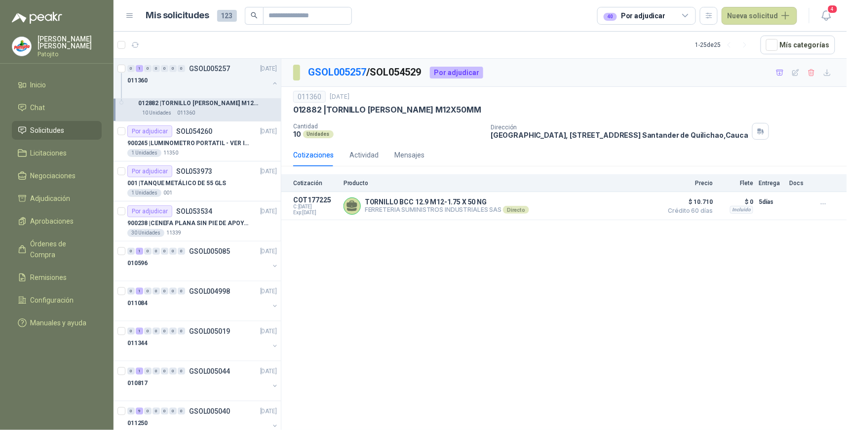
scroll to position [274, 0]
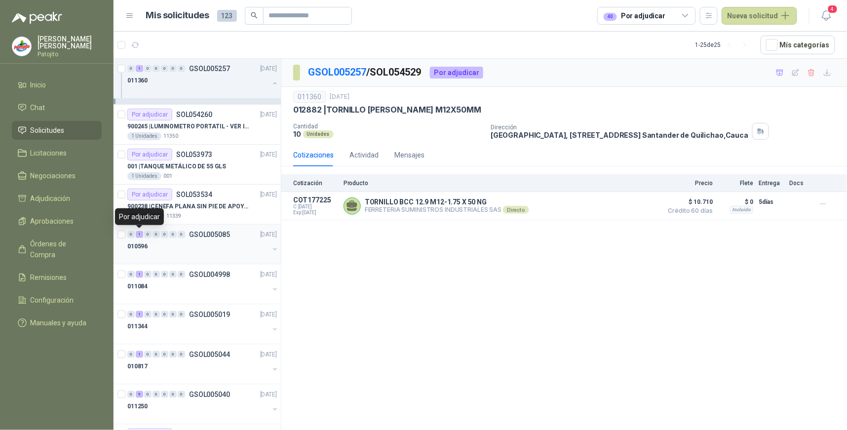
click at [140, 234] on div "1" at bounding box center [139, 234] width 7 height 7
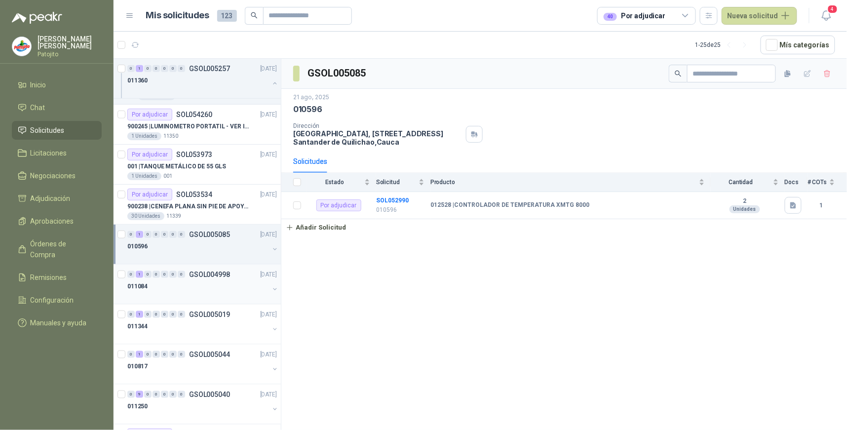
click at [139, 270] on div "0 1 0 0 0 0 0 GSOL004998 [DATE]" at bounding box center [203, 275] width 152 height 12
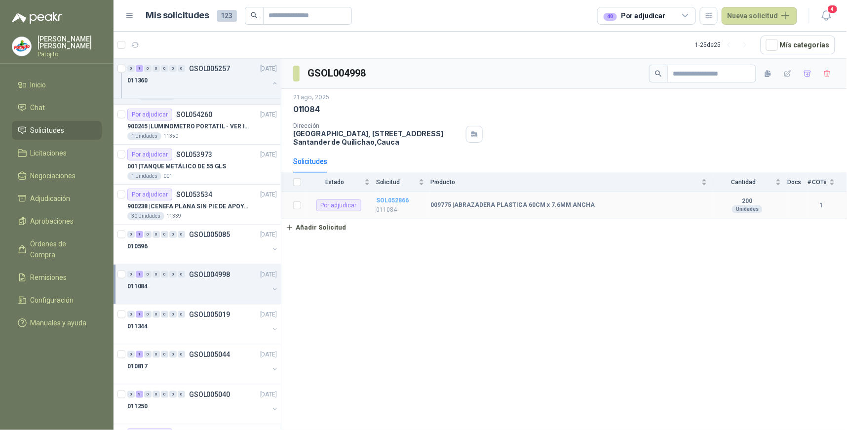
click at [392, 200] on b "SOL052866" at bounding box center [392, 200] width 33 height 7
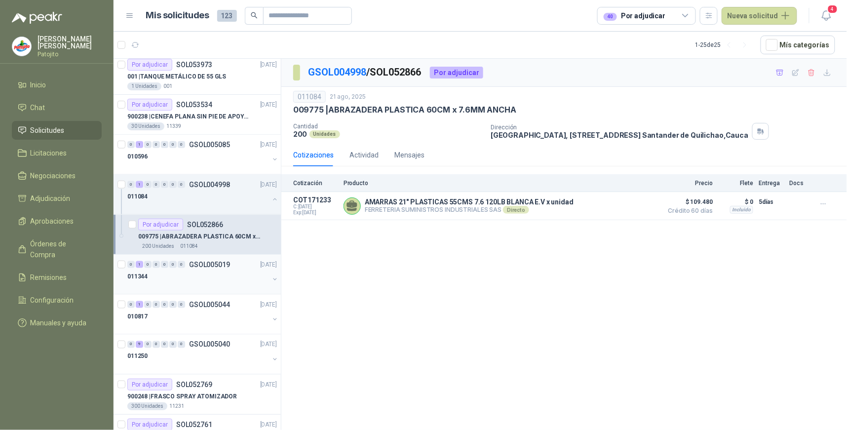
scroll to position [384, 0]
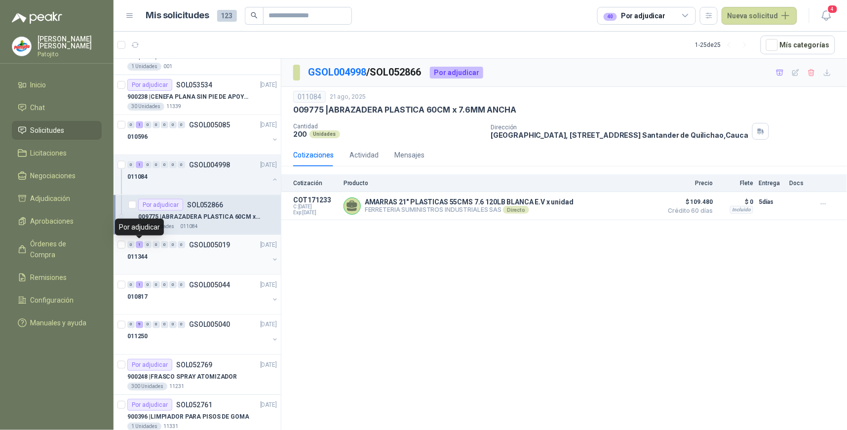
click at [140, 243] on div "1" at bounding box center [139, 244] width 7 height 7
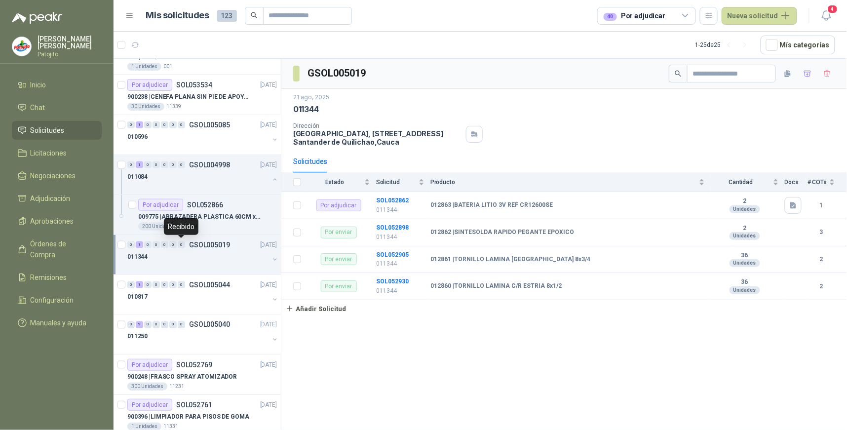
scroll to position [438, 0]
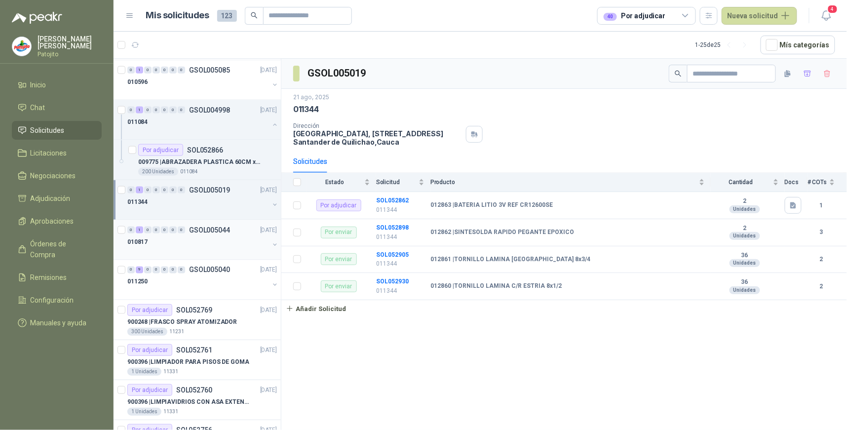
click at [140, 228] on div "1" at bounding box center [139, 230] width 7 height 7
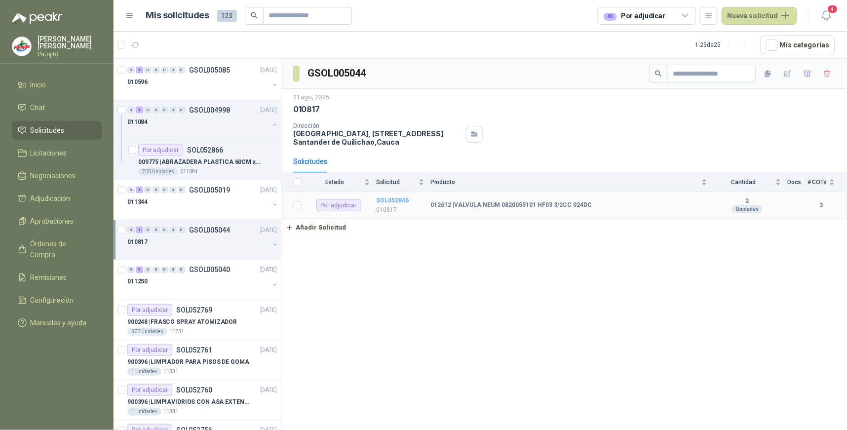
click at [400, 197] on b "SOL052846" at bounding box center [392, 200] width 33 height 7
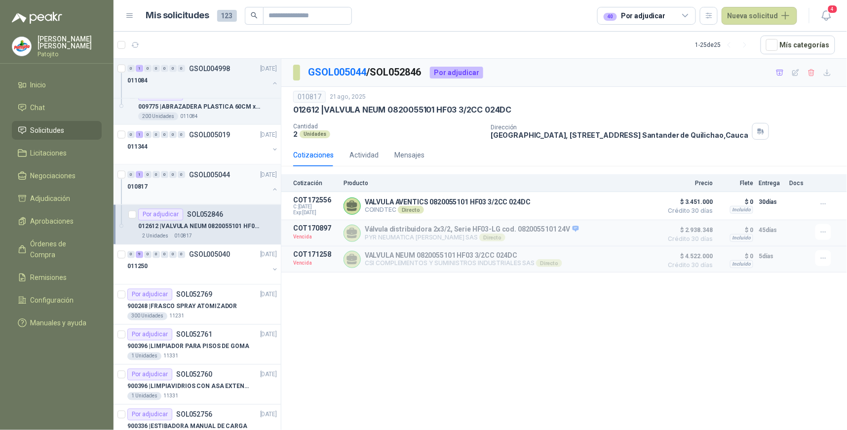
scroll to position [548, 0]
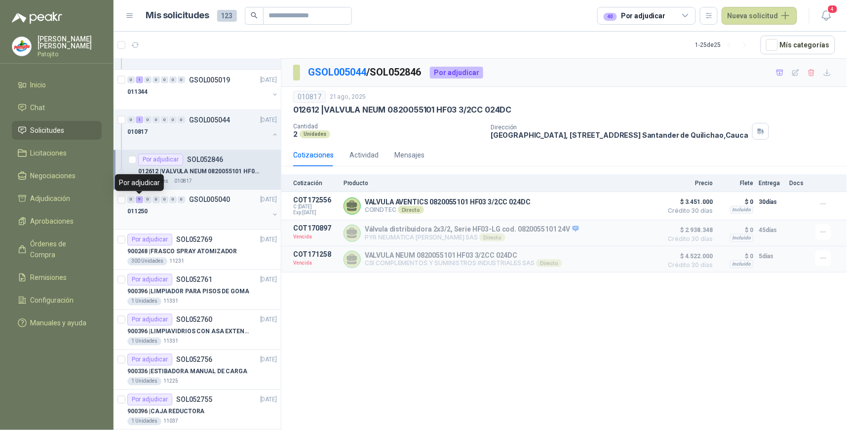
click at [141, 201] on div "9" at bounding box center [139, 199] width 7 height 7
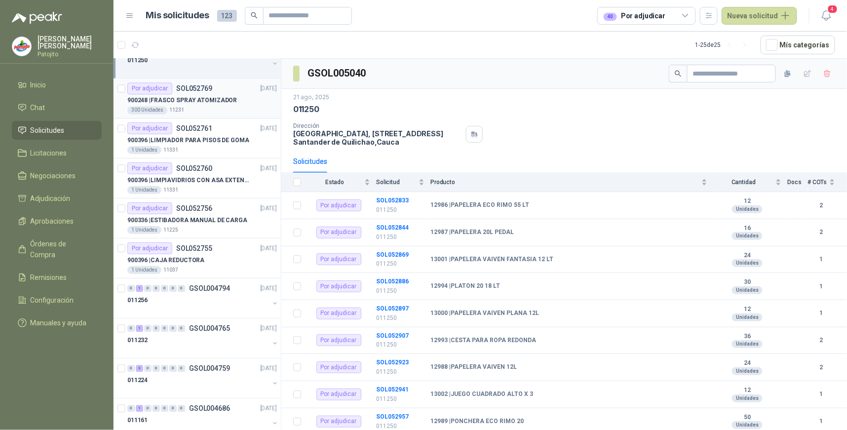
scroll to position [713, 0]
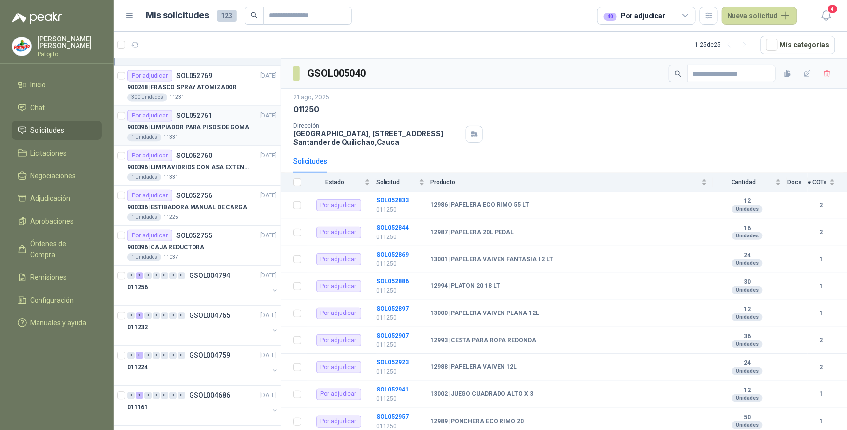
click at [171, 114] on div "Por adjudicar" at bounding box center [149, 116] width 45 height 12
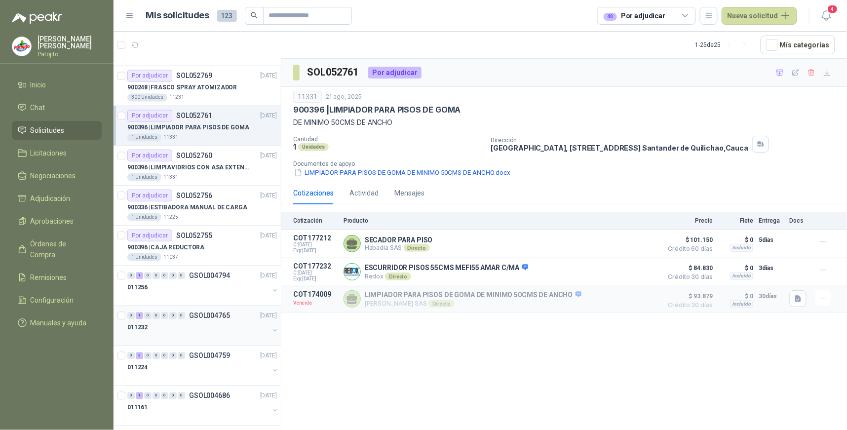
click at [139, 316] on div "1" at bounding box center [139, 315] width 7 height 7
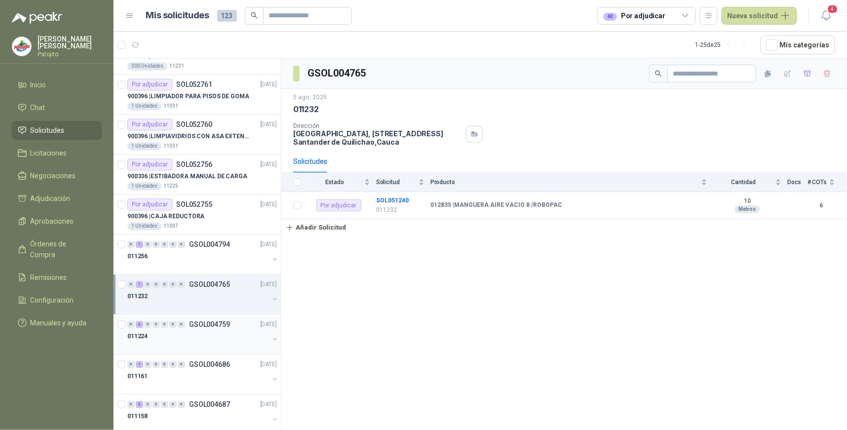
scroll to position [759, 0]
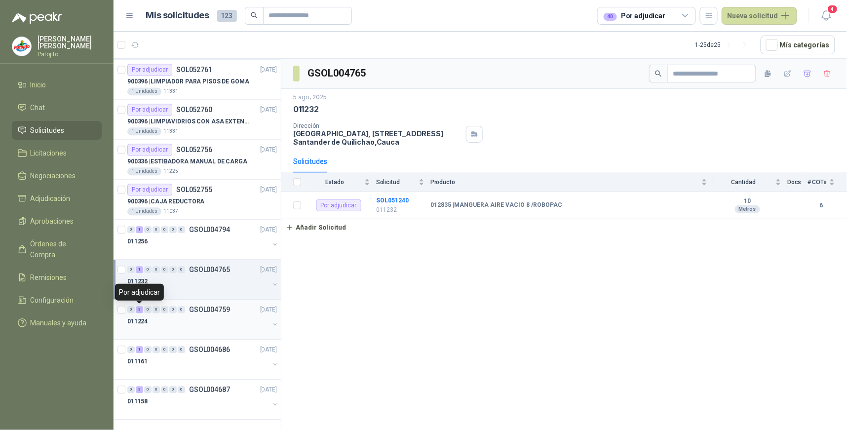
click at [141, 309] on div "3" at bounding box center [139, 309] width 7 height 7
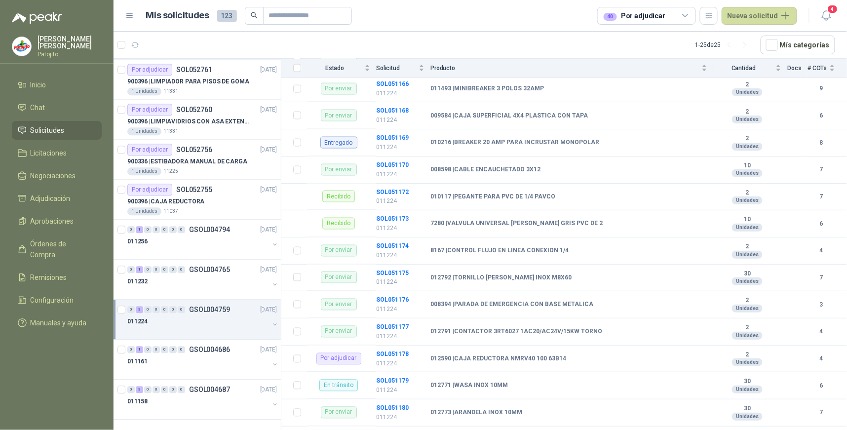
scroll to position [603, 0]
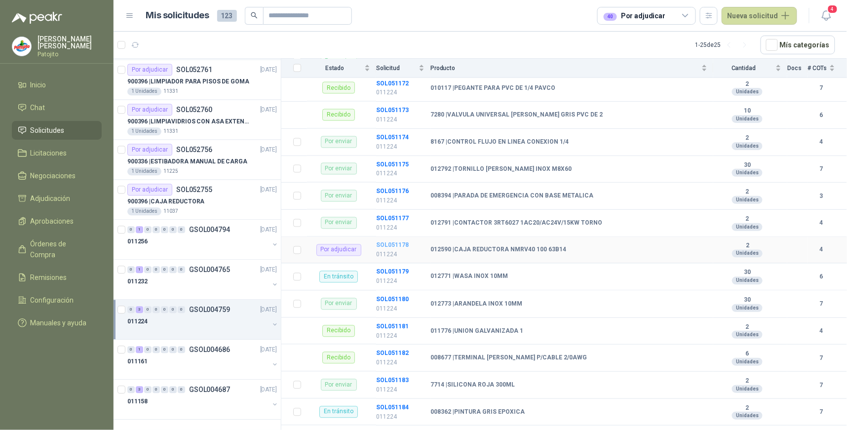
click at [405, 244] on b "SOL051178" at bounding box center [392, 245] width 33 height 7
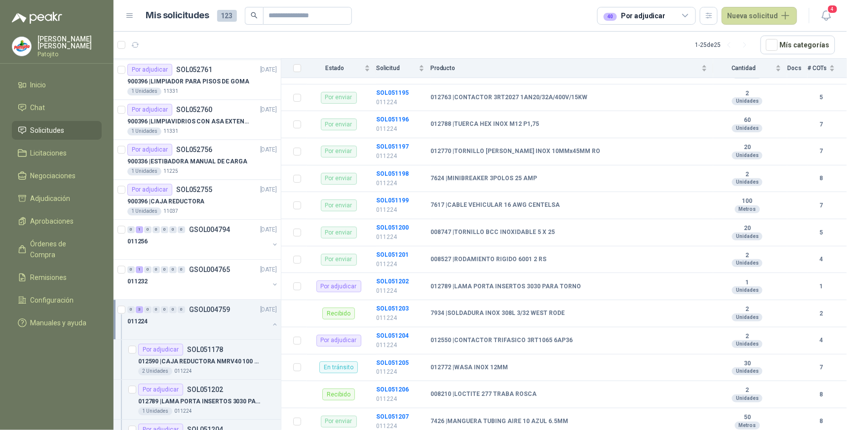
scroll to position [1207, 0]
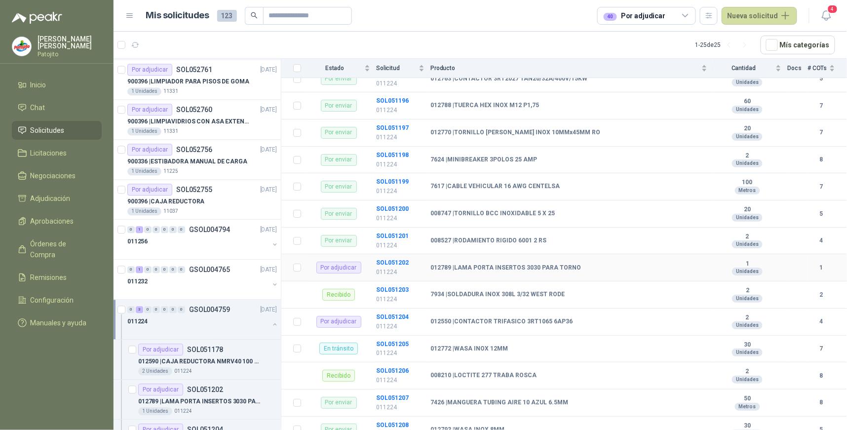
click at [545, 270] on b "012789 | LAMA PORTA INSERTOS 3030 PARA TORNO" at bounding box center [505, 268] width 151 height 8
click at [402, 262] on b "SOL051202" at bounding box center [392, 262] width 33 height 7
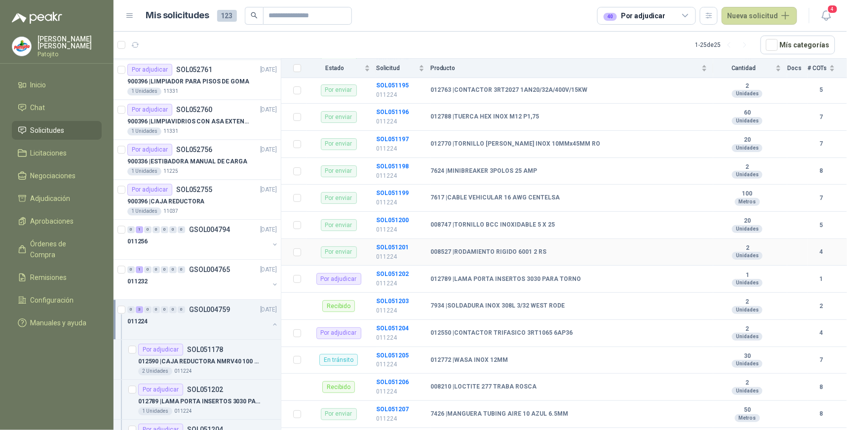
scroll to position [1235, 0]
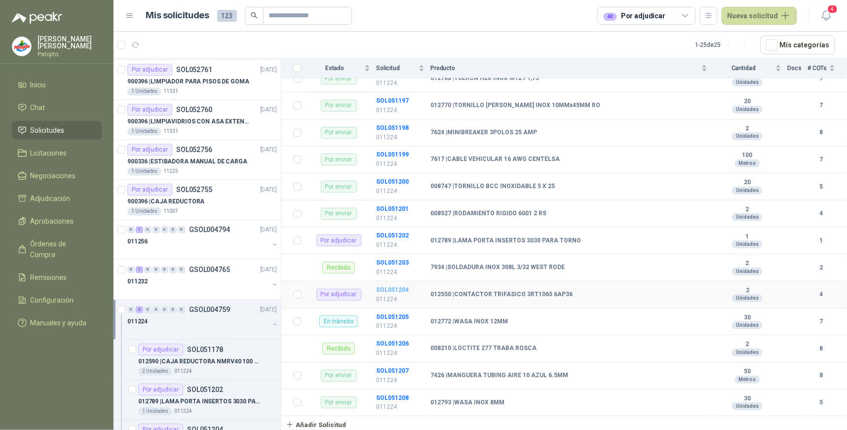
click at [402, 288] on b "SOL051204" at bounding box center [392, 289] width 33 height 7
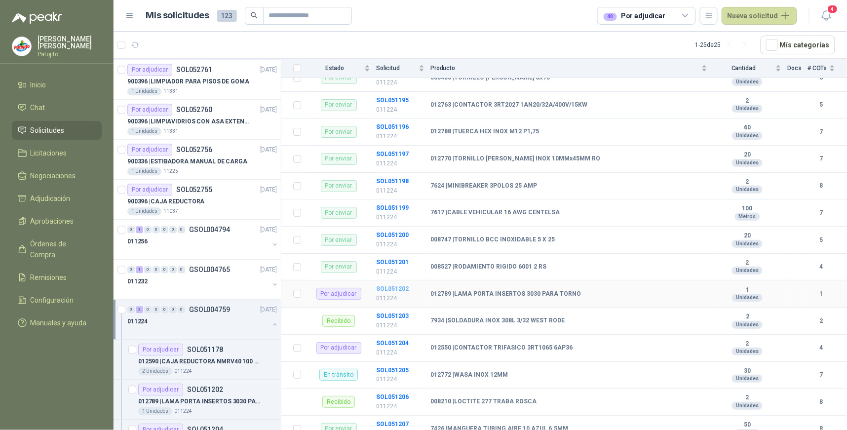
click at [392, 291] on b "SOL051202" at bounding box center [392, 288] width 33 height 7
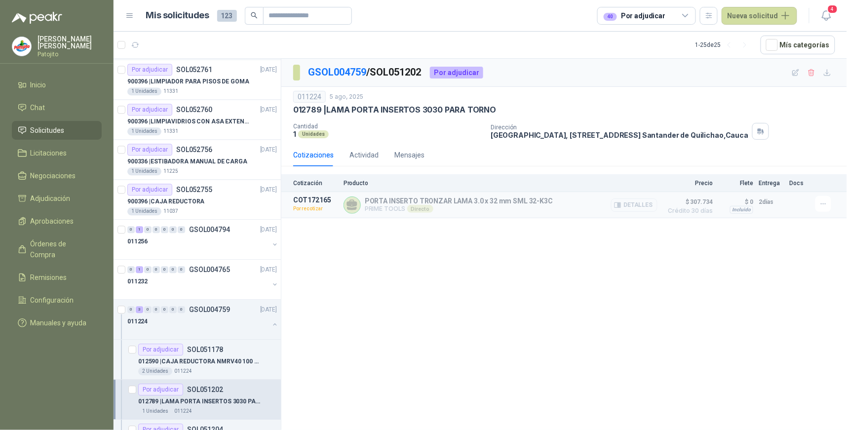
click at [651, 202] on button "Detalles" at bounding box center [634, 204] width 46 height 13
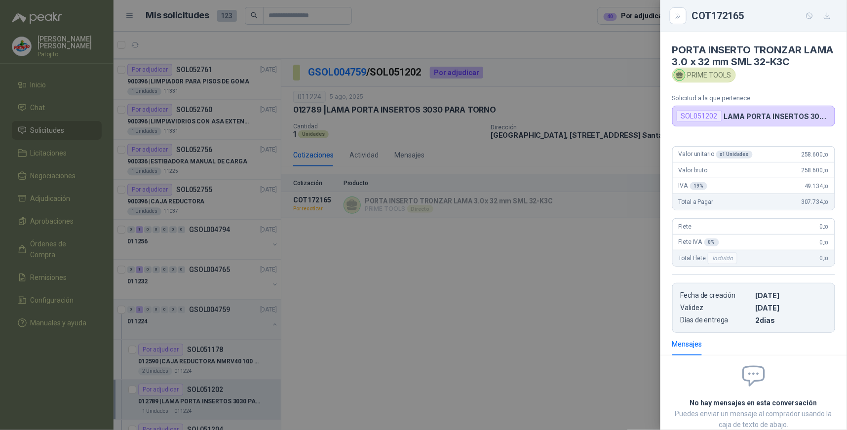
scroll to position [62, 0]
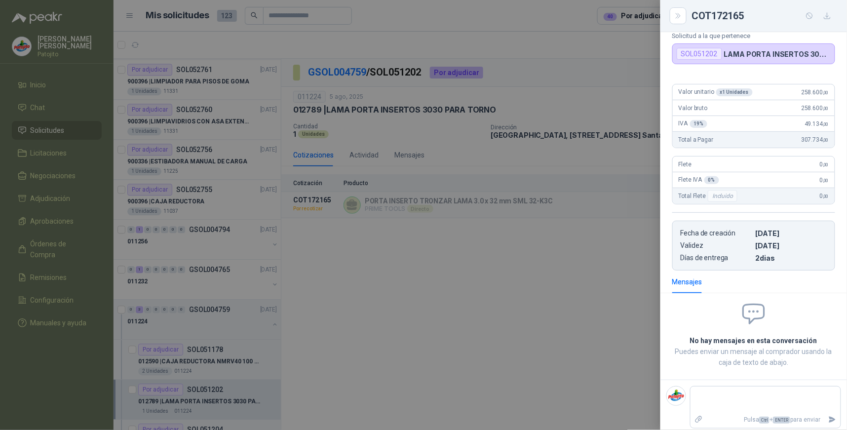
click at [569, 316] on div at bounding box center [423, 215] width 847 height 430
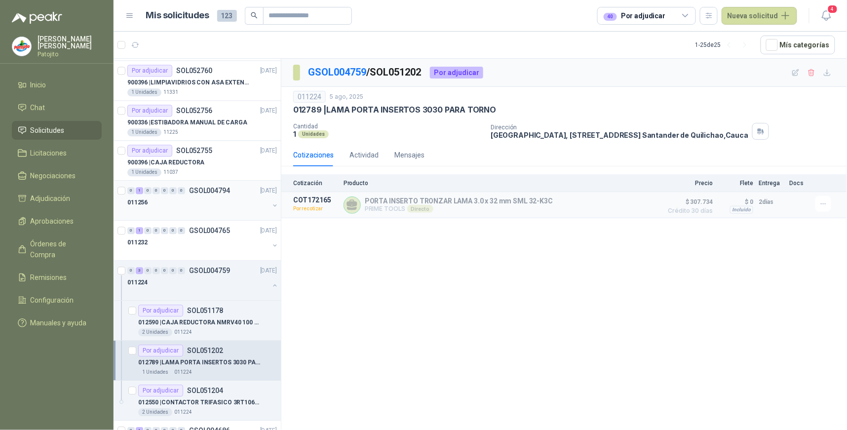
scroll to position [814, 0]
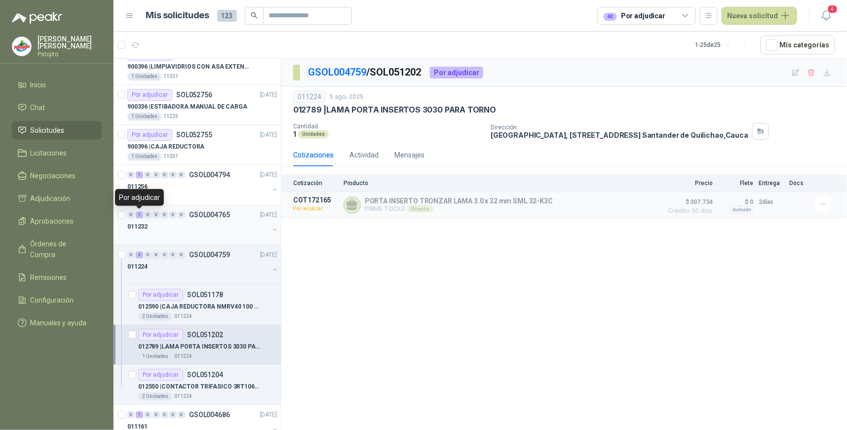
click at [137, 214] on div "1" at bounding box center [139, 214] width 7 height 7
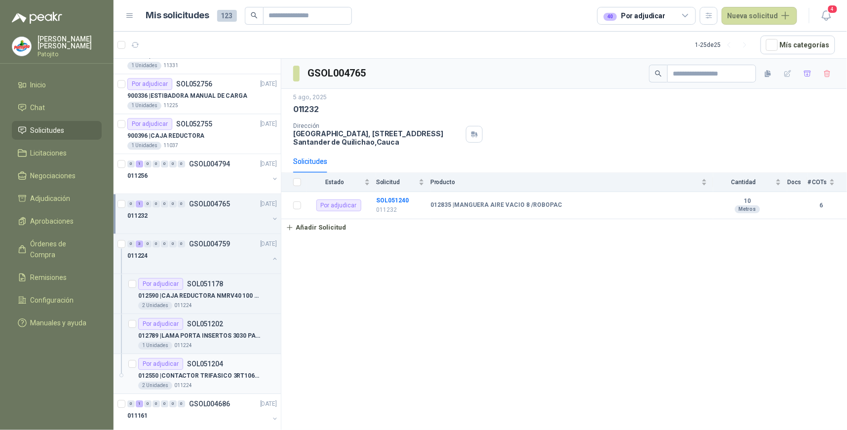
scroll to position [879, 0]
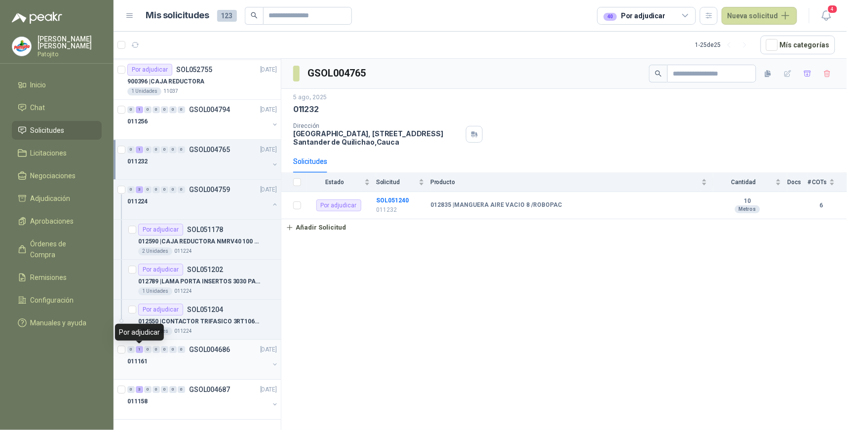
click at [140, 349] on div "1" at bounding box center [139, 349] width 7 height 7
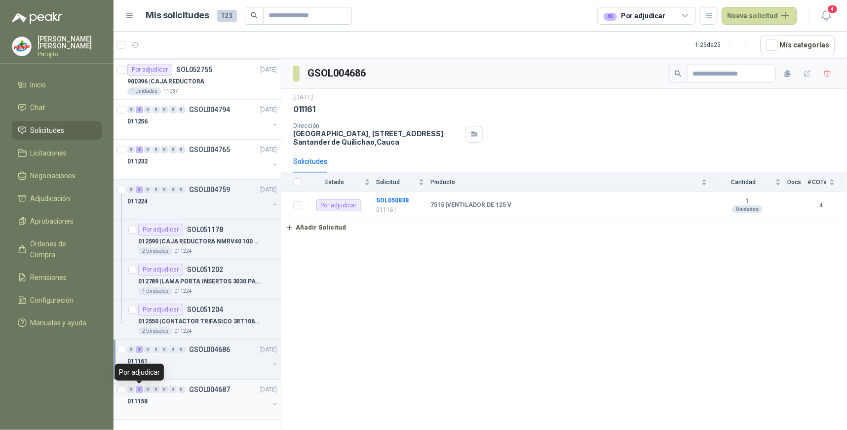
click at [139, 389] on div "3" at bounding box center [139, 389] width 7 height 7
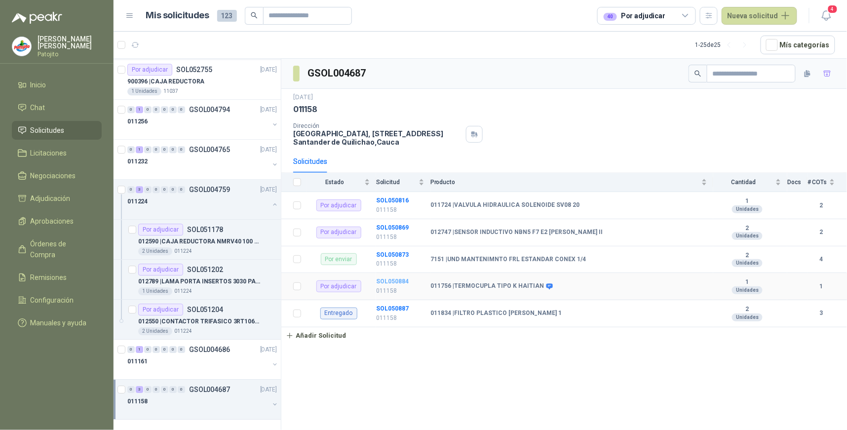
click at [386, 278] on b "SOL050884" at bounding box center [392, 281] width 33 height 7
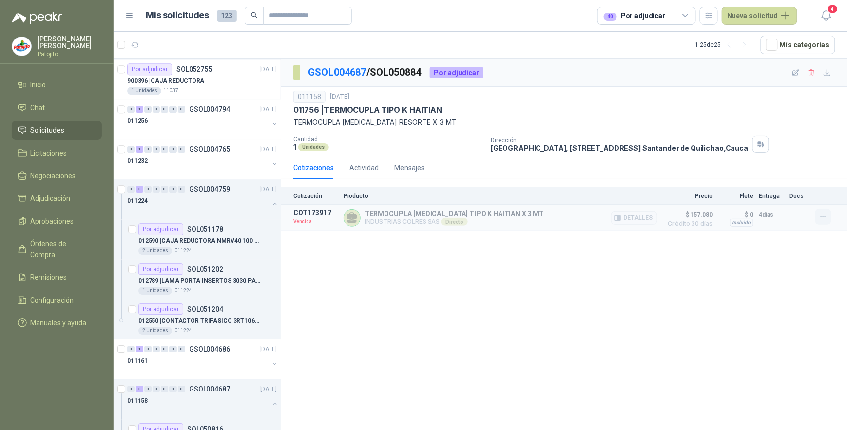
click at [819, 213] on icon "button" at bounding box center [823, 217] width 8 height 8
click at [811, 194] on button "Solicitar Recotización" at bounding box center [803, 196] width 79 height 16
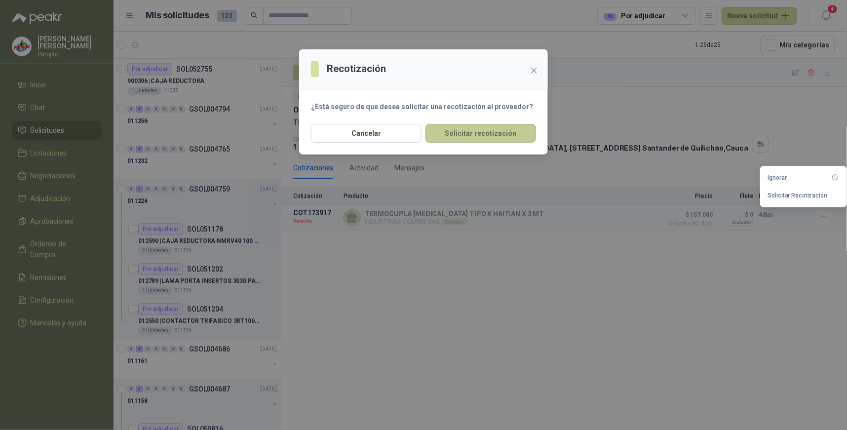
click at [509, 134] on button "Solicitar recotización" at bounding box center [481, 133] width 111 height 19
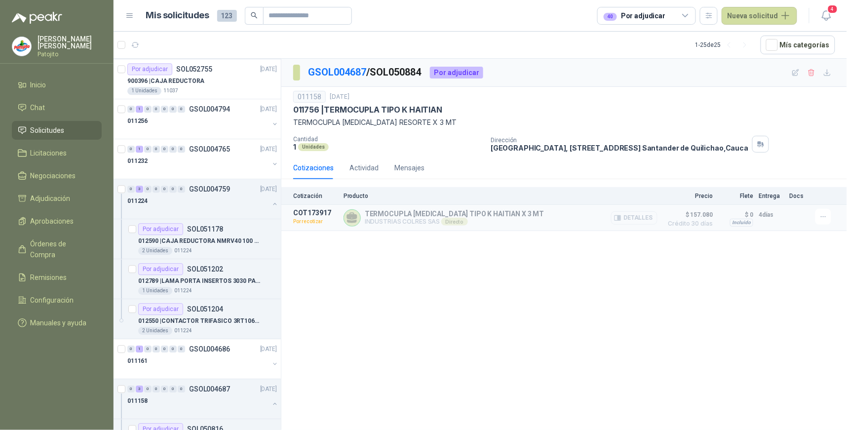
click at [640, 220] on button "Detalles" at bounding box center [634, 217] width 46 height 13
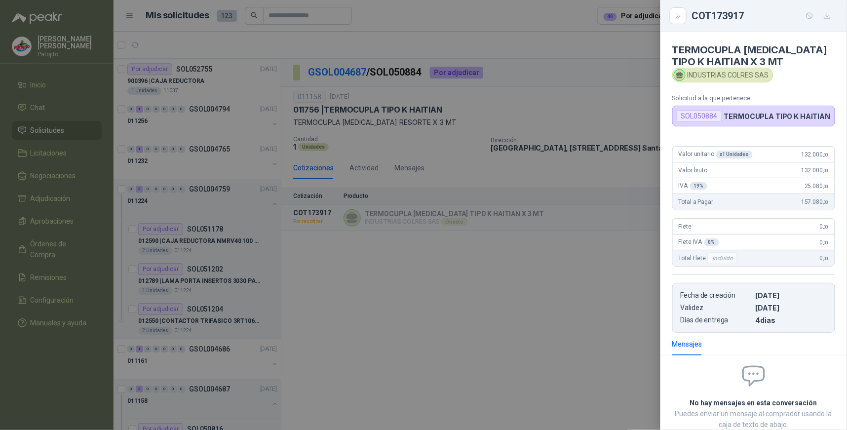
scroll to position [62, 0]
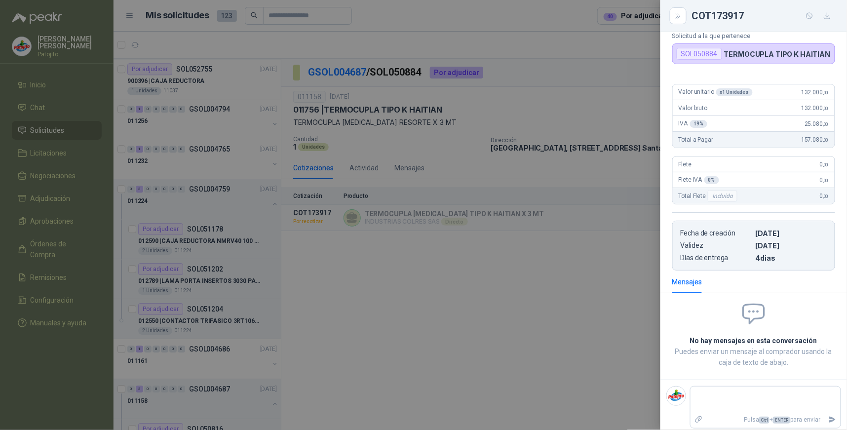
click at [603, 307] on div at bounding box center [423, 215] width 847 height 430
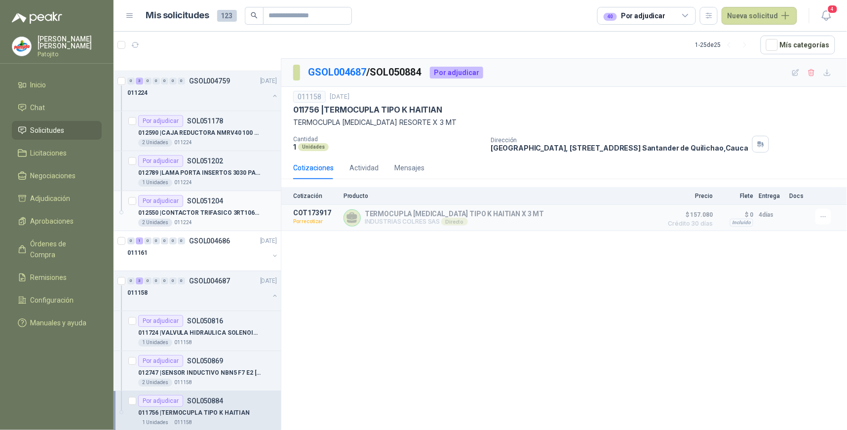
scroll to position [999, 0]
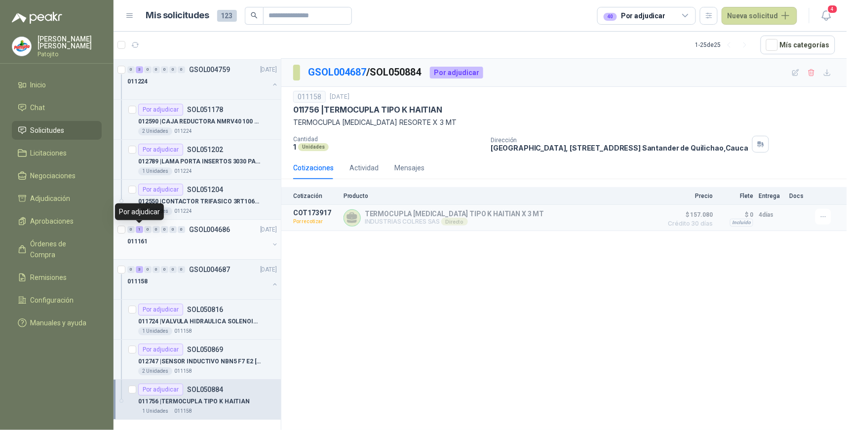
click at [141, 229] on div "1" at bounding box center [139, 229] width 7 height 7
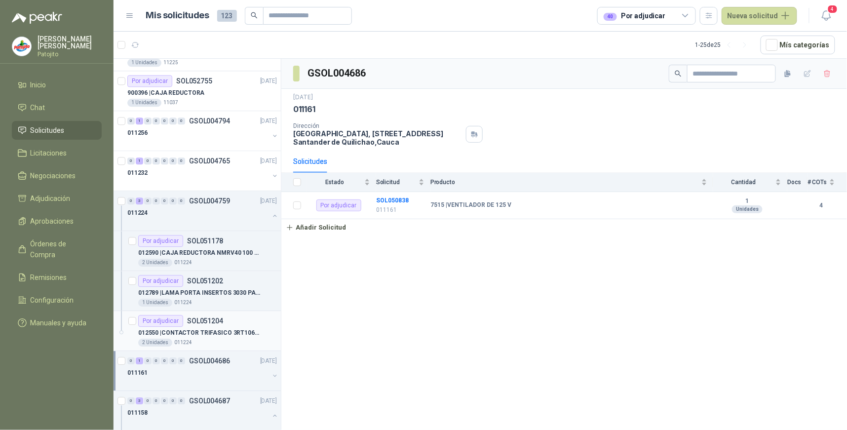
scroll to position [835, 0]
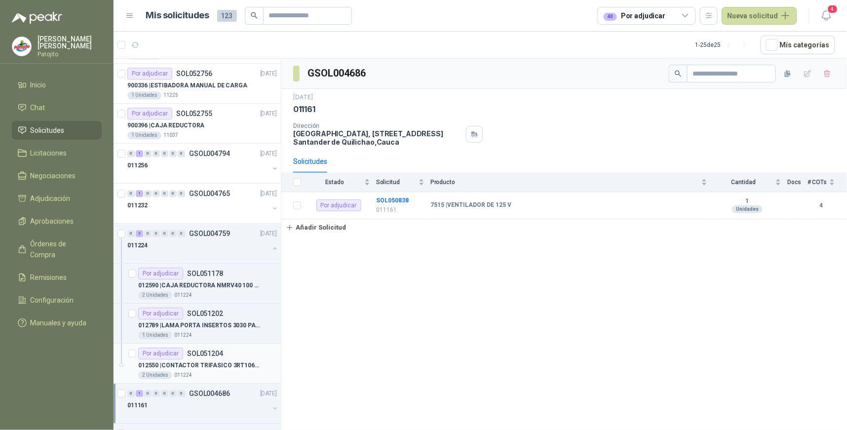
click at [209, 365] on p "012550 | CONTACTOR TRIFASICO 3RT1065 6AP36" at bounding box center [199, 365] width 123 height 9
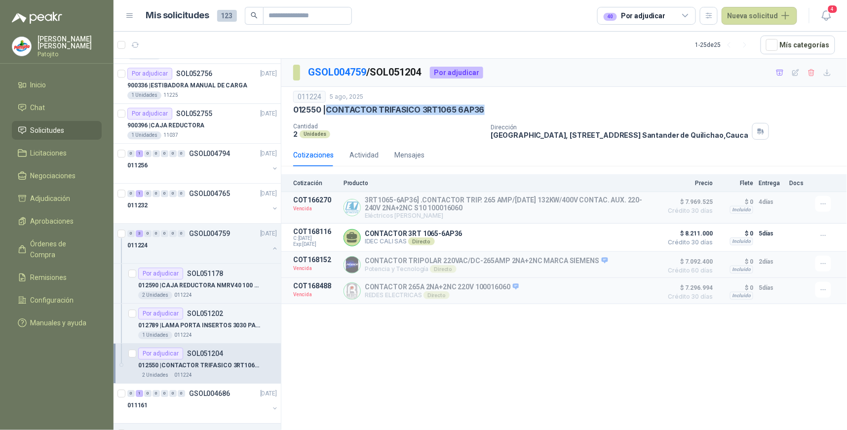
drag, startPoint x: 481, startPoint y: 112, endPoint x: 327, endPoint y: 114, distance: 154.0
click at [327, 114] on p "012550 | CONTACTOR TRIFASICO 3RT1065 6AP36" at bounding box center [389, 110] width 192 height 10
drag, startPoint x: 327, startPoint y: 114, endPoint x: 361, endPoint y: 110, distance: 34.2
copy p "CONTACTOR TRIFASICO 3RT1065 6AP36"
click at [814, 75] on icon "button" at bounding box center [811, 72] width 5 height 7
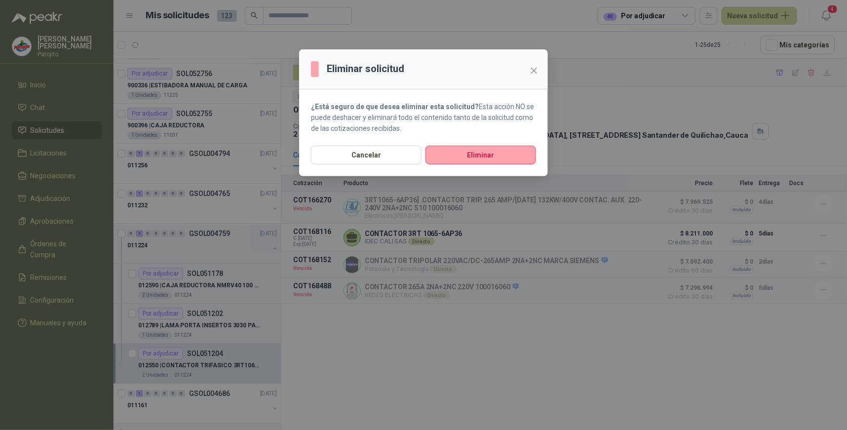
drag, startPoint x: 385, startPoint y: 156, endPoint x: 385, endPoint y: 166, distance: 10.9
click at [384, 156] on button "Cancelar" at bounding box center [366, 155] width 111 height 19
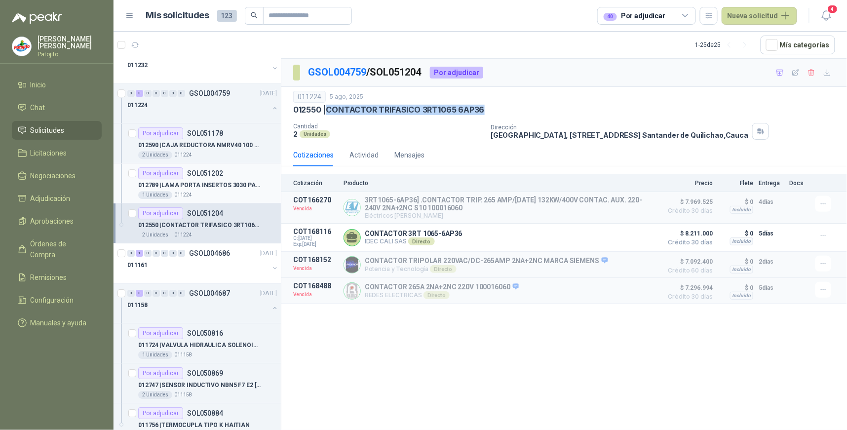
scroll to position [999, 0]
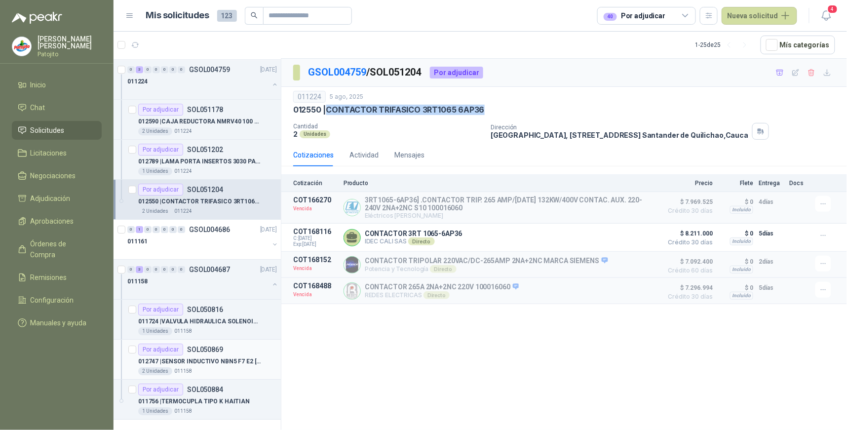
click at [178, 350] on div "Por adjudicar" at bounding box center [160, 350] width 45 height 12
